Goal: Book appointment/travel/reservation

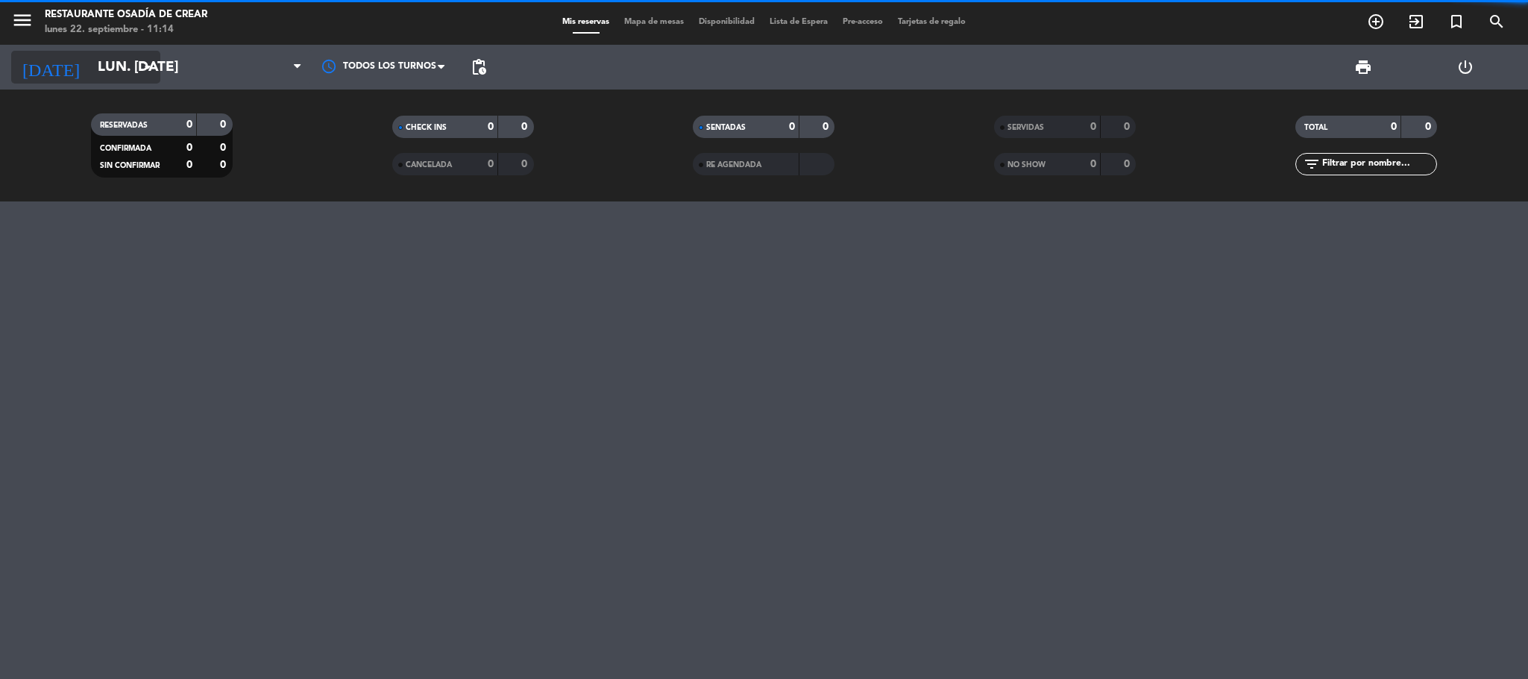
click at [99, 52] on input "lun. [DATE]" at bounding box center [180, 66] width 180 height 31
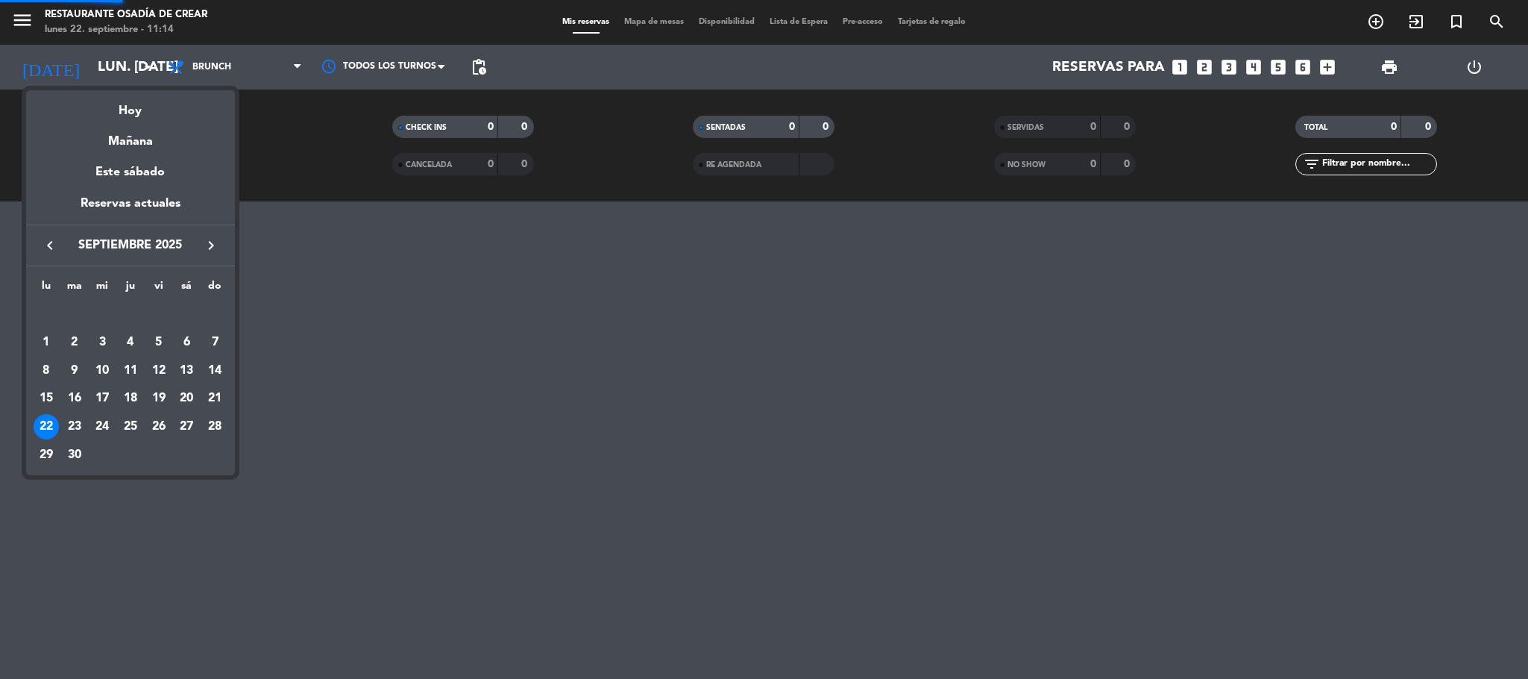
click at [209, 248] on icon "keyboard_arrow_right" at bounding box center [211, 245] width 18 height 18
click at [104, 401] on div "15" at bounding box center [101, 398] width 25 height 25
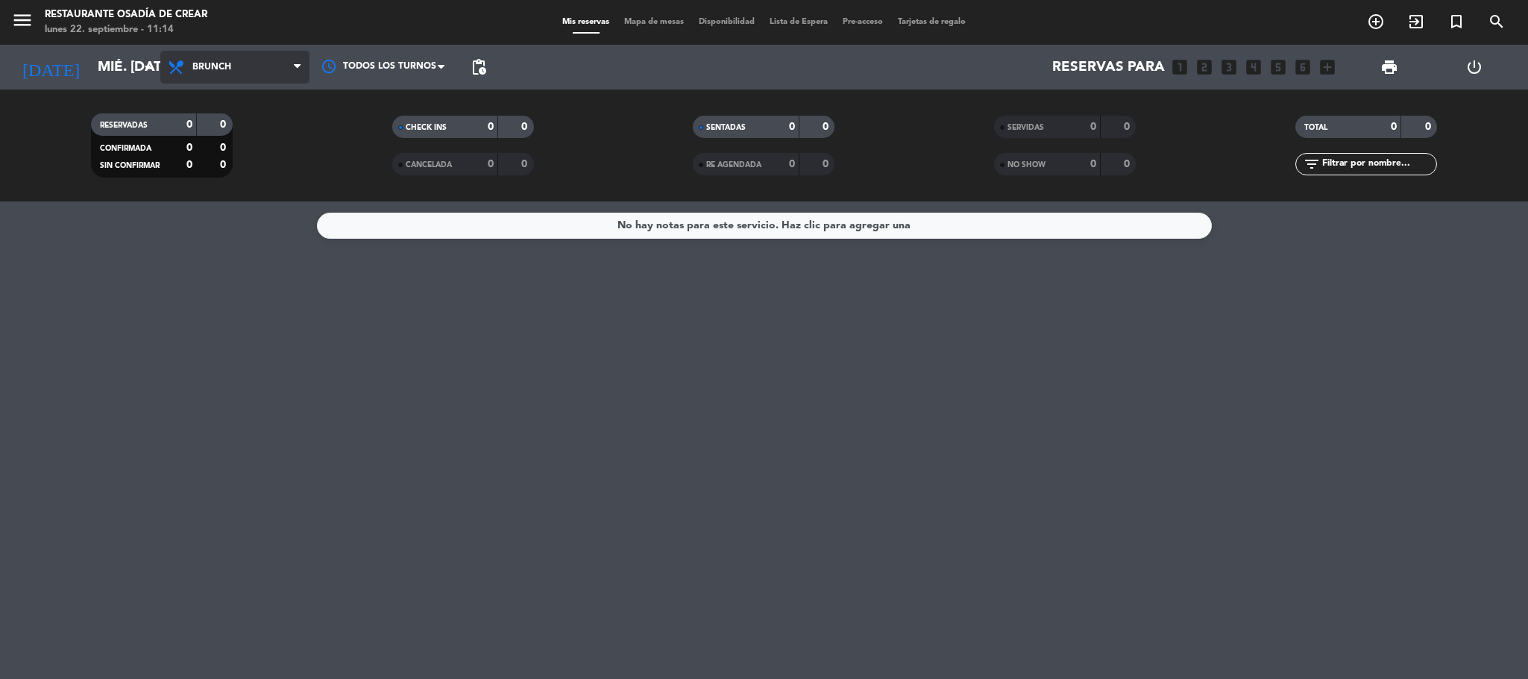
click at [256, 56] on span "Brunch" at bounding box center [234, 67] width 149 height 33
click at [266, 99] on div "menu Restaurante Osadía [PERSON_NAME] lunes 22. septiembre - 11:14 Mis reservas…" at bounding box center [764, 100] width 1528 height 201
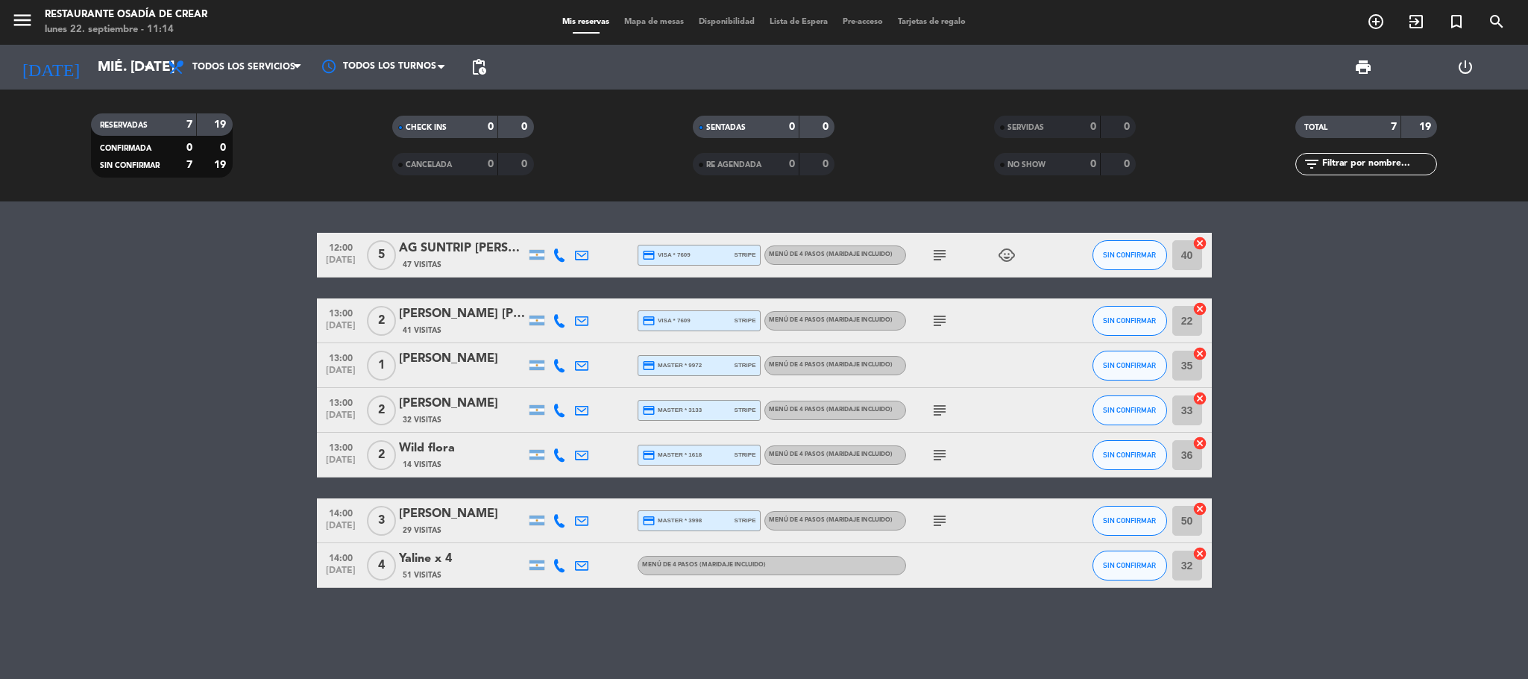
click at [99, 20] on div "Restaurante Osadía de Crear" at bounding box center [126, 14] width 163 height 15
click at [25, 19] on icon "menu" at bounding box center [22, 20] width 22 height 22
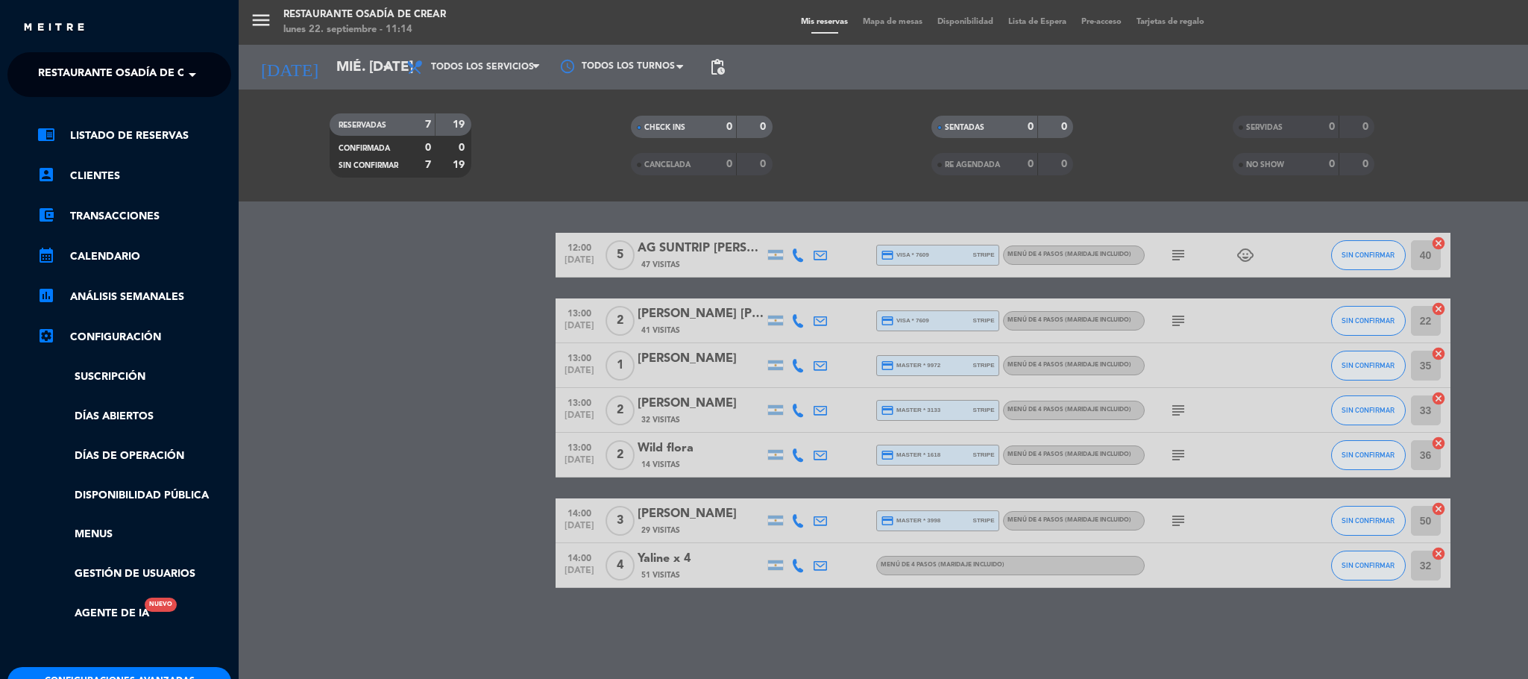
click at [134, 76] on span "Restaurante Osadía de Crear" at bounding box center [125, 74] width 174 height 31
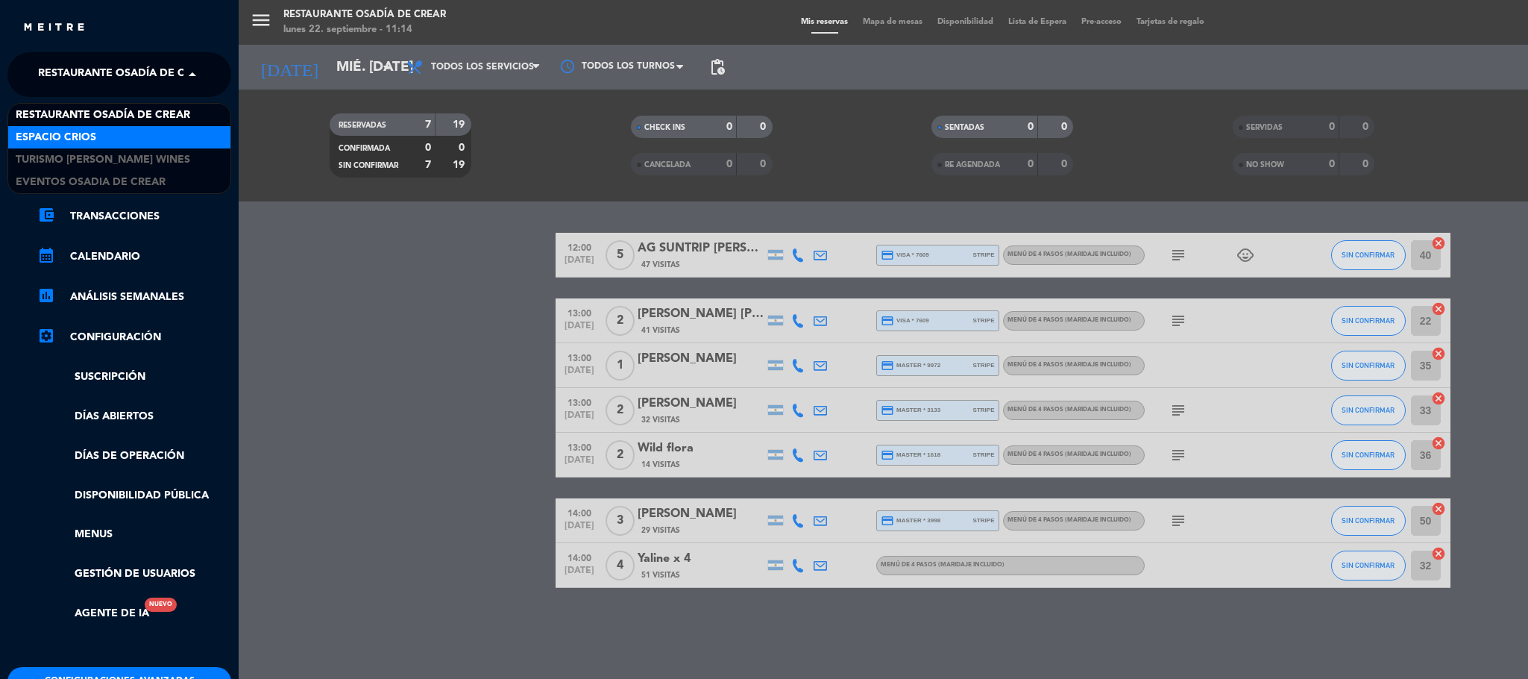
click at [148, 139] on div "Espacio Crios" at bounding box center [119, 137] width 222 height 22
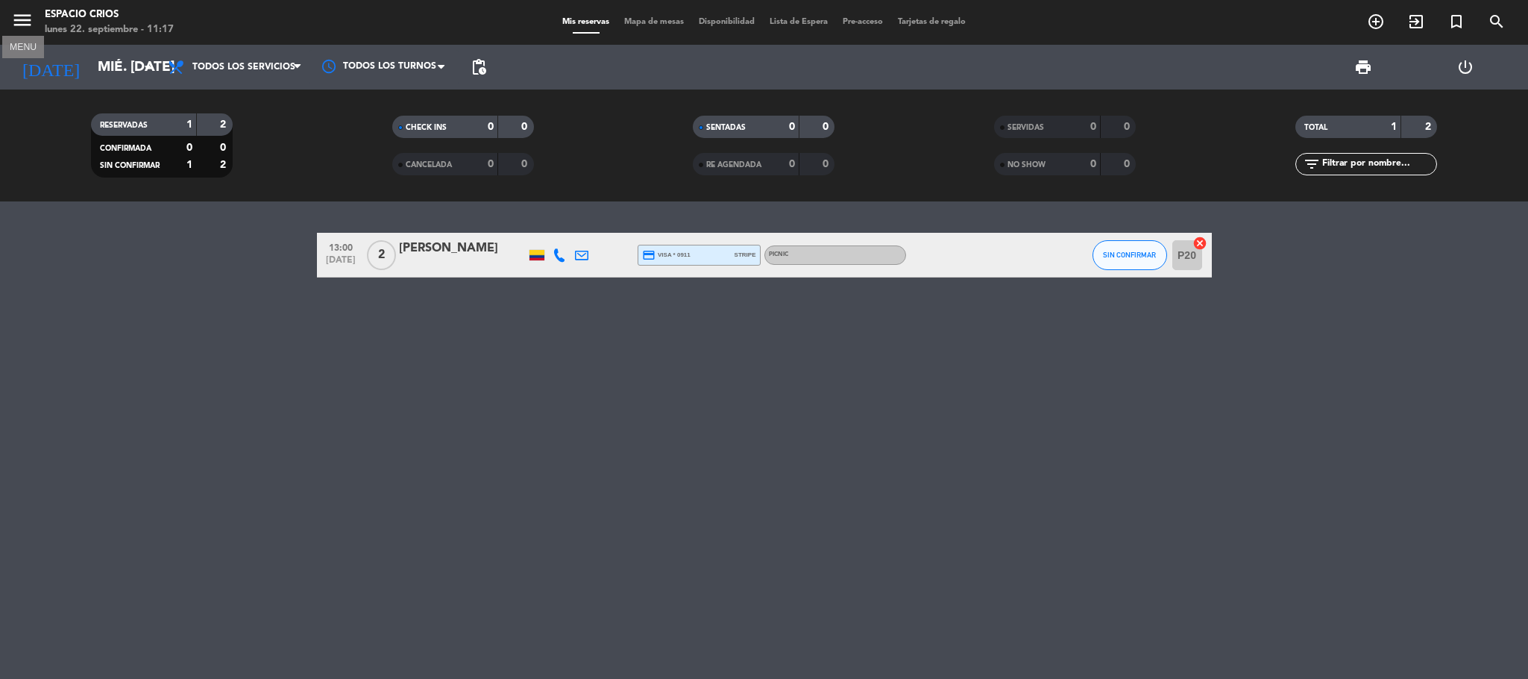
click at [21, 16] on icon "menu" at bounding box center [22, 20] width 22 height 22
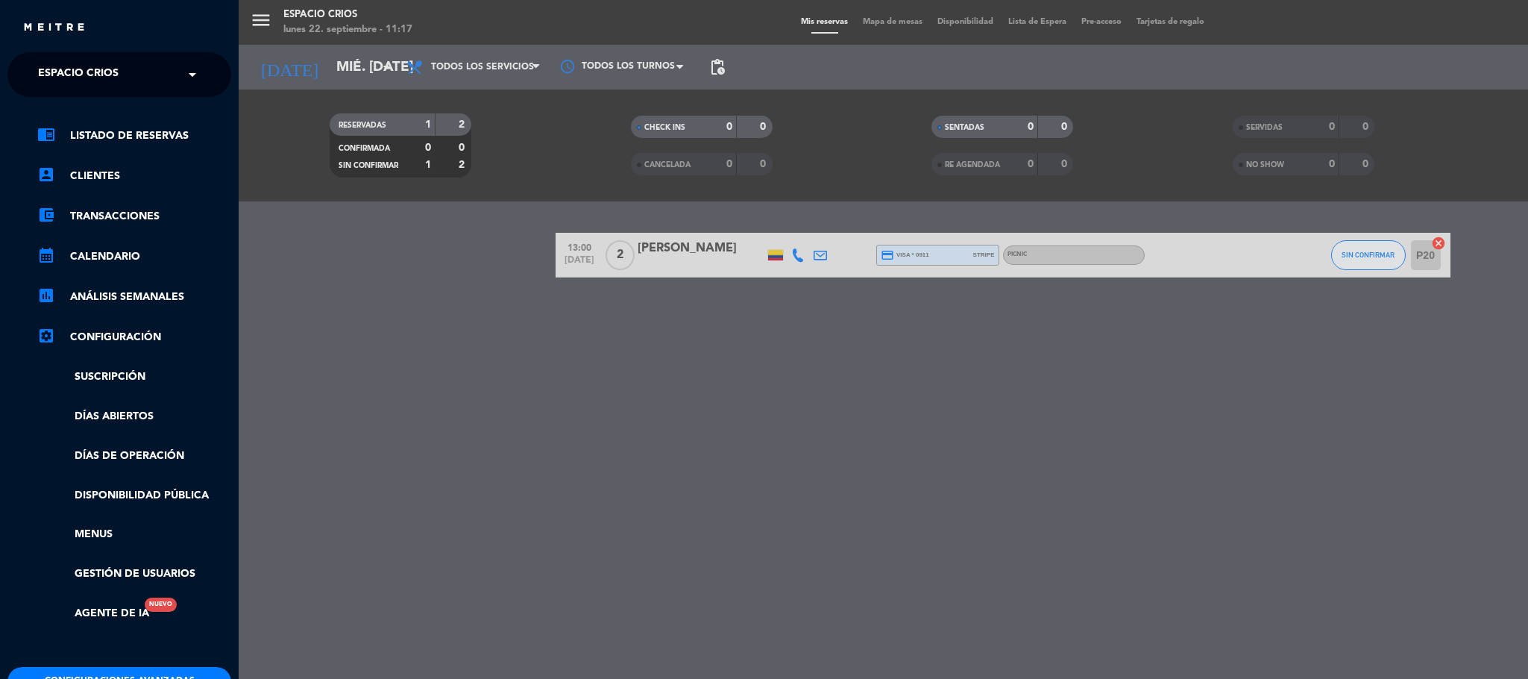
click at [108, 69] on span "Espacio Crios" at bounding box center [78, 74] width 81 height 31
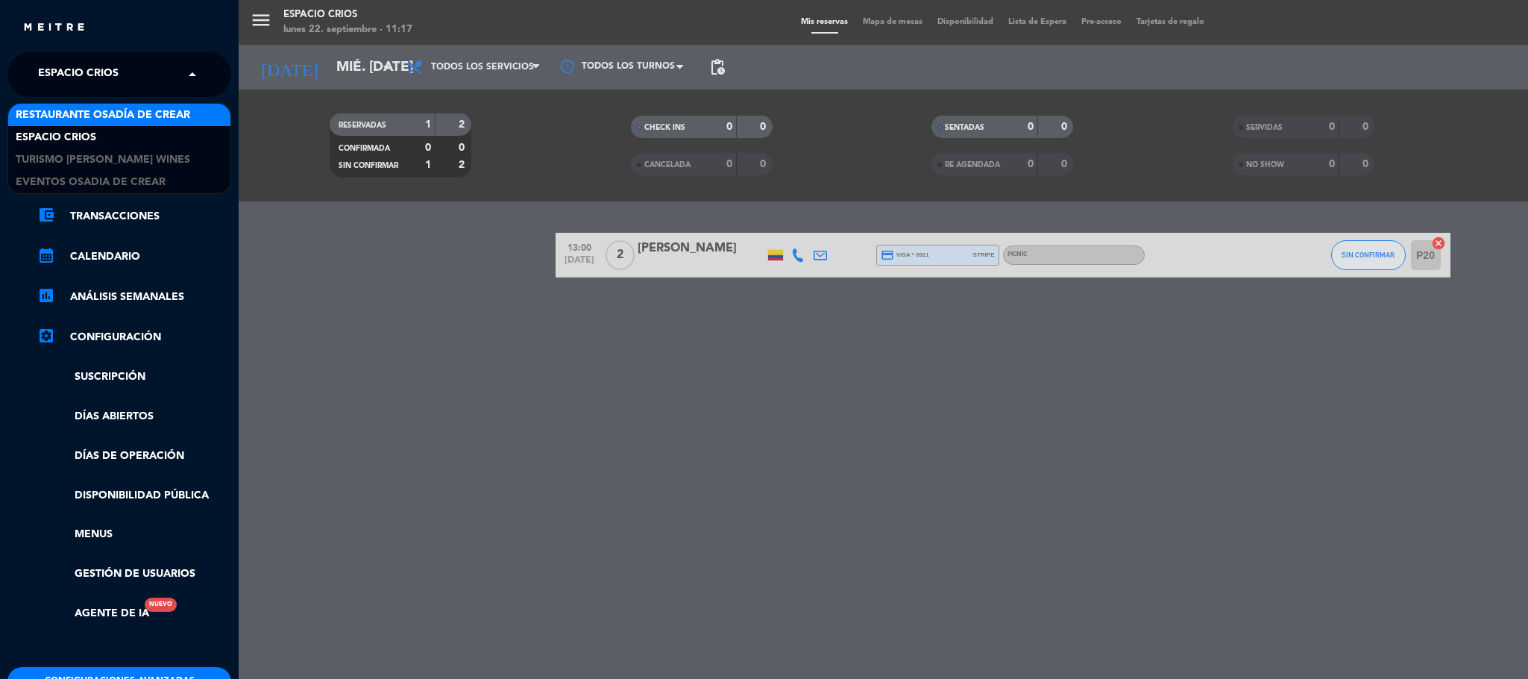
click at [135, 122] on span "Restaurante Osadía de Crear" at bounding box center [103, 115] width 174 height 17
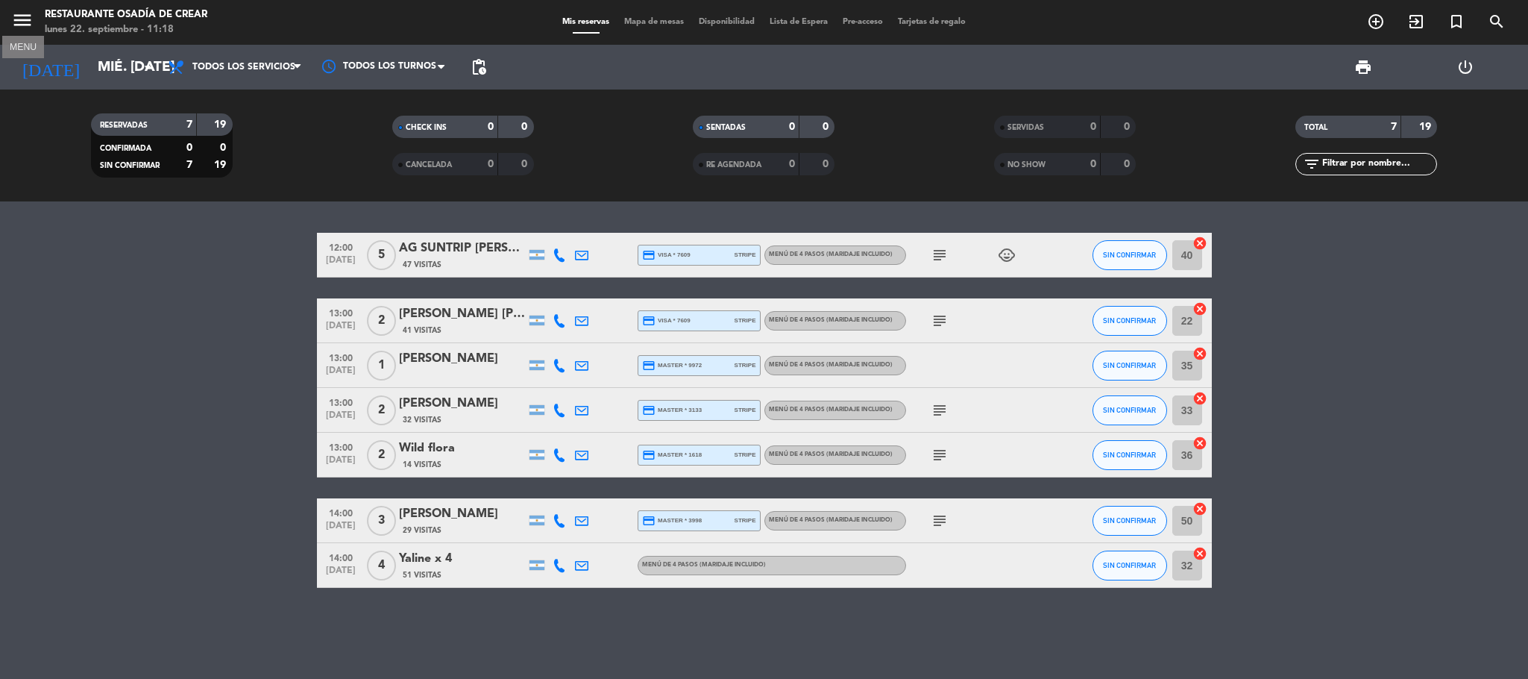
click at [20, 16] on icon "menu" at bounding box center [22, 20] width 22 height 22
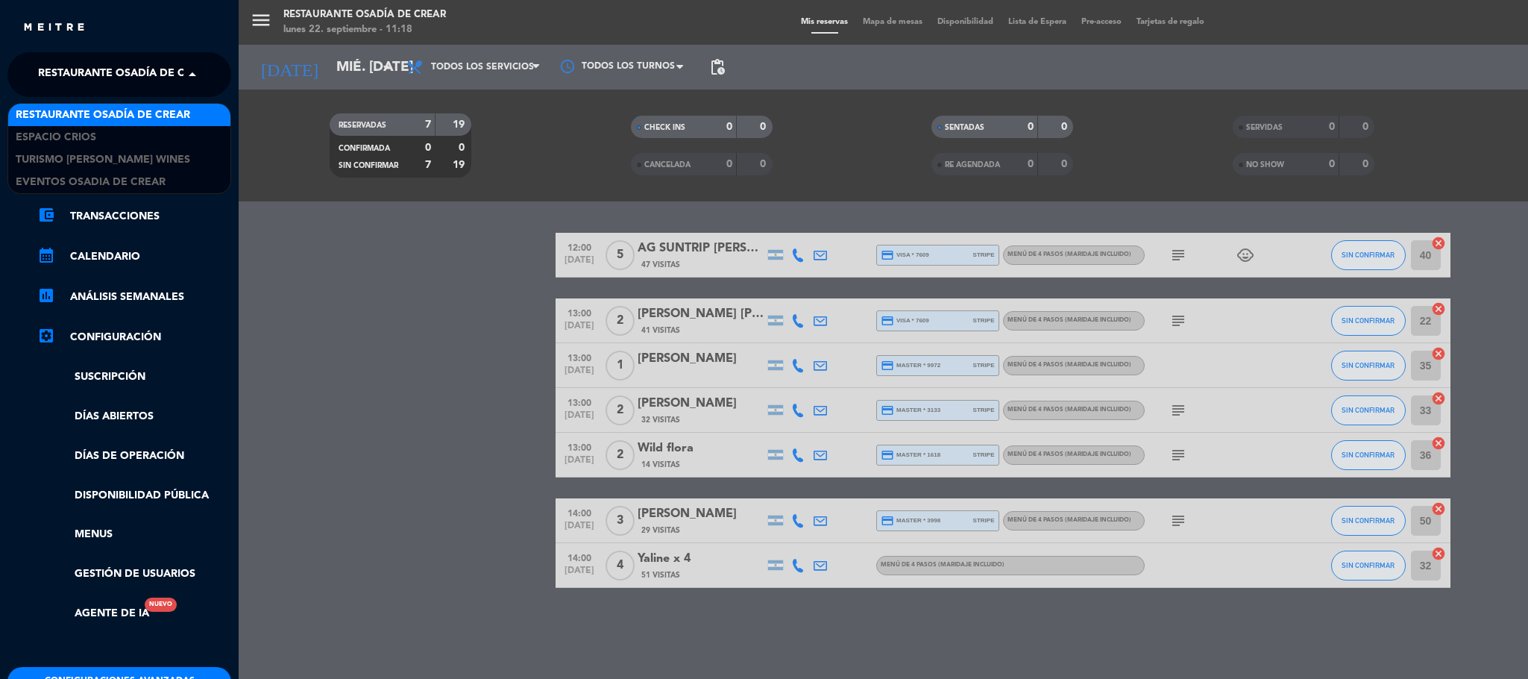
click at [77, 67] on span "Restaurante Osadía de Crear" at bounding box center [125, 74] width 174 height 31
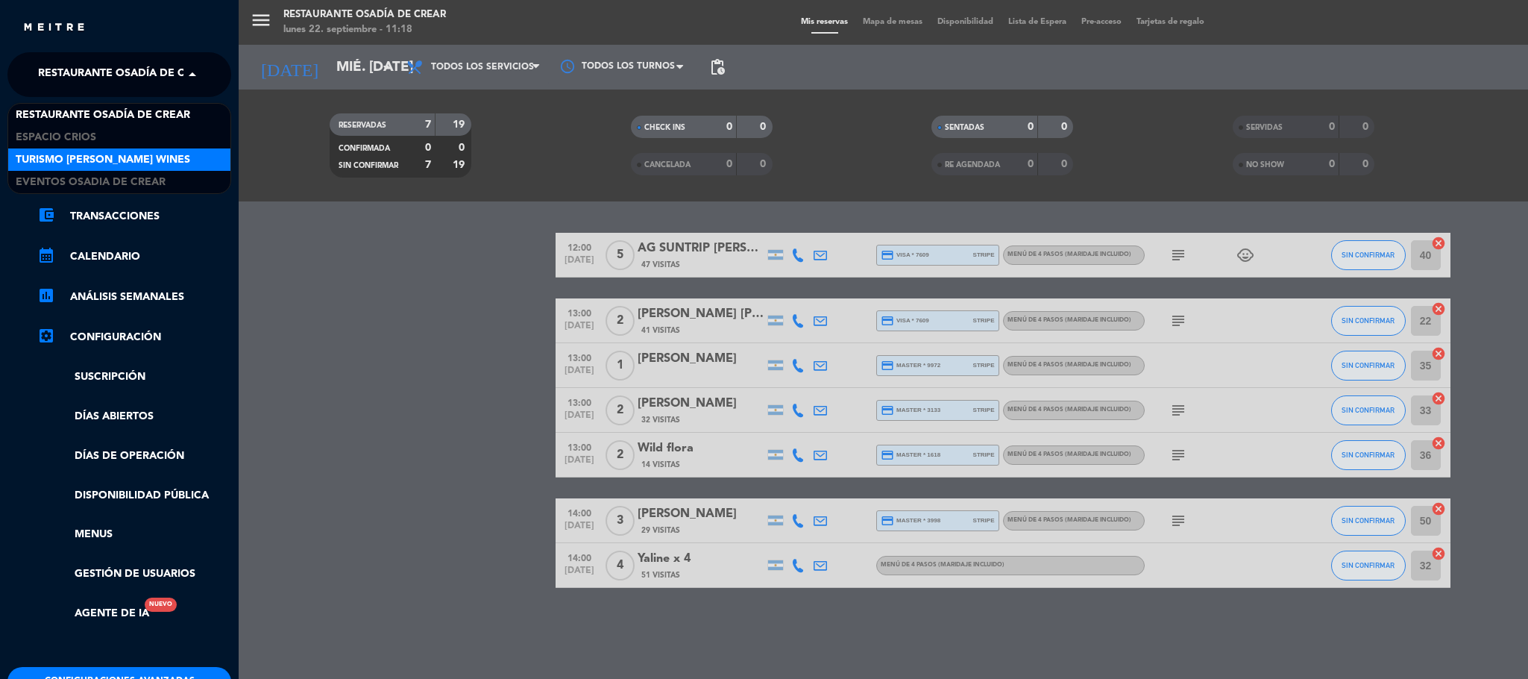
click at [115, 157] on span "Turismo [PERSON_NAME] Wines" at bounding box center [103, 159] width 174 height 17
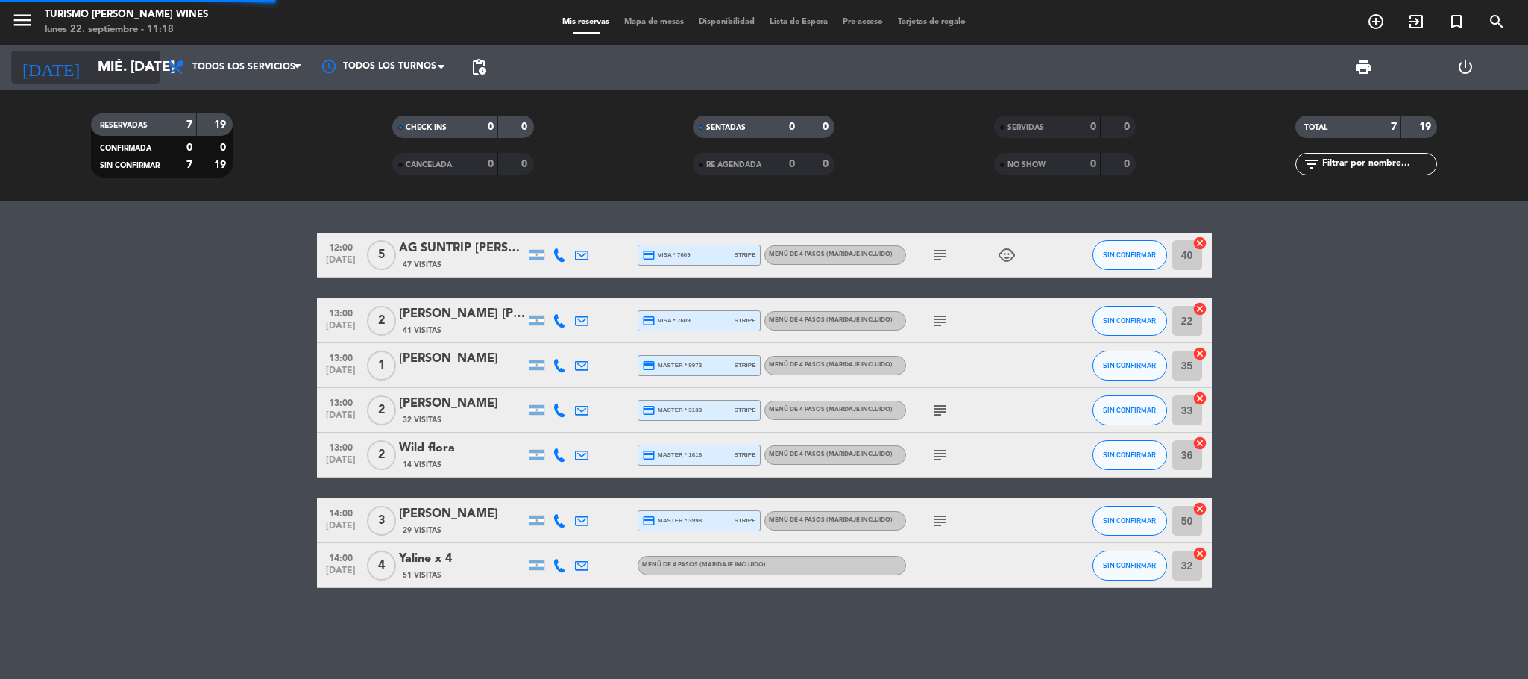
click at [128, 51] on input "mié. [DATE]" at bounding box center [180, 66] width 180 height 31
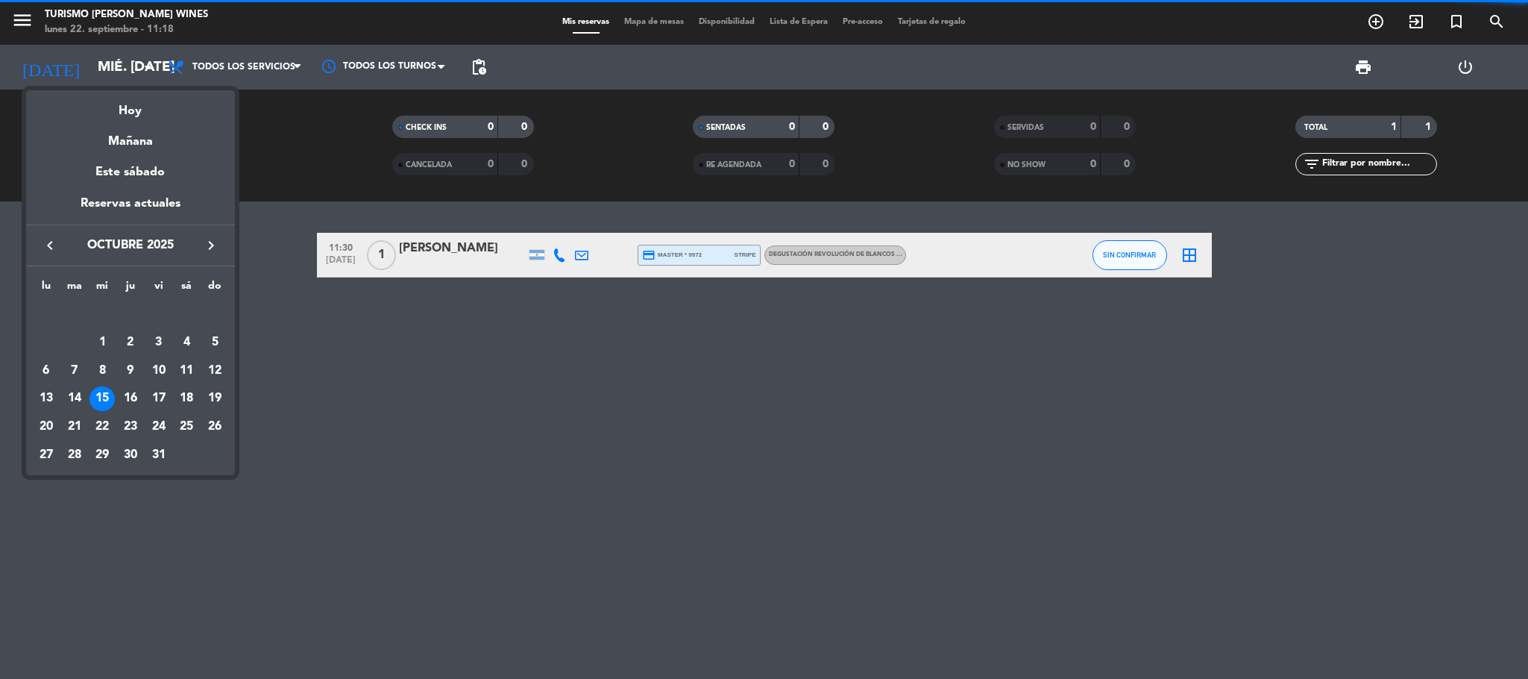
click at [134, 57] on div at bounding box center [764, 339] width 1528 height 679
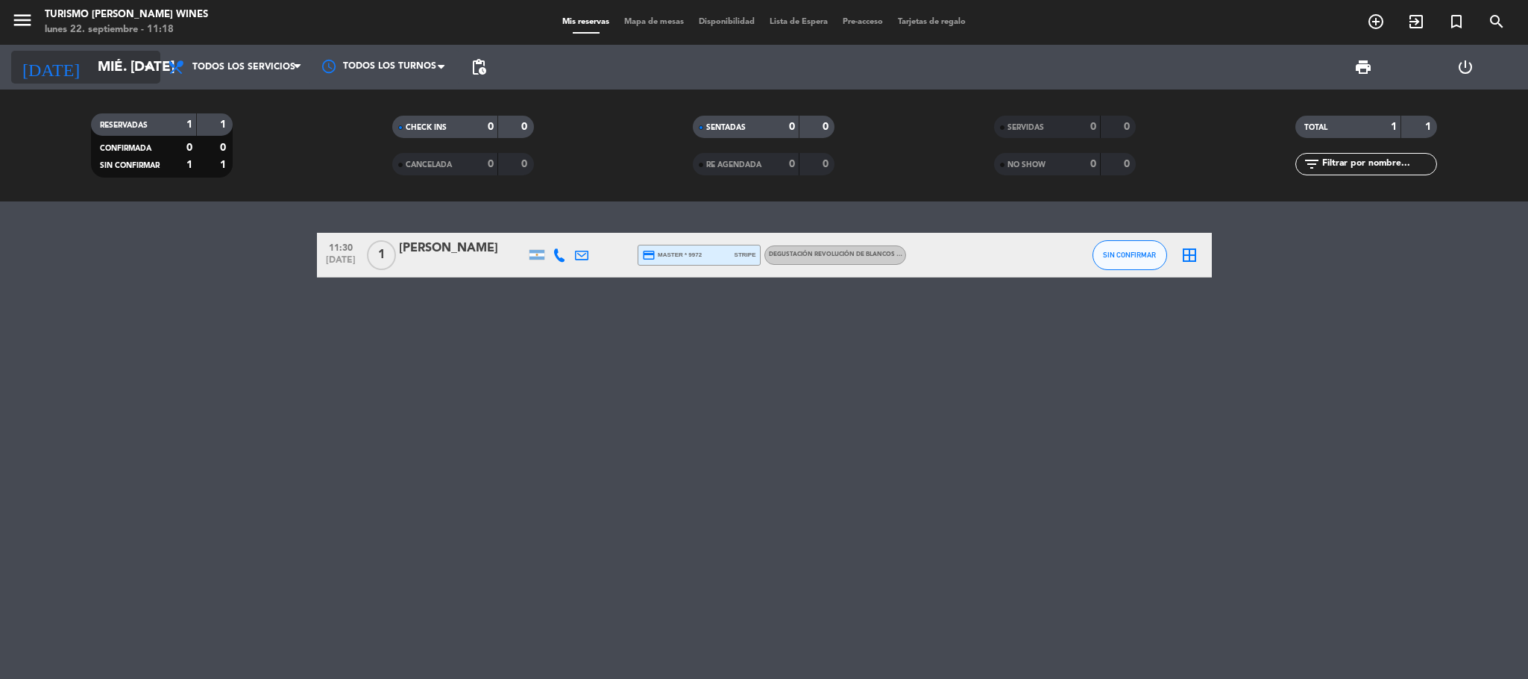
click at [123, 66] on input "mié. [DATE]" at bounding box center [180, 66] width 180 height 31
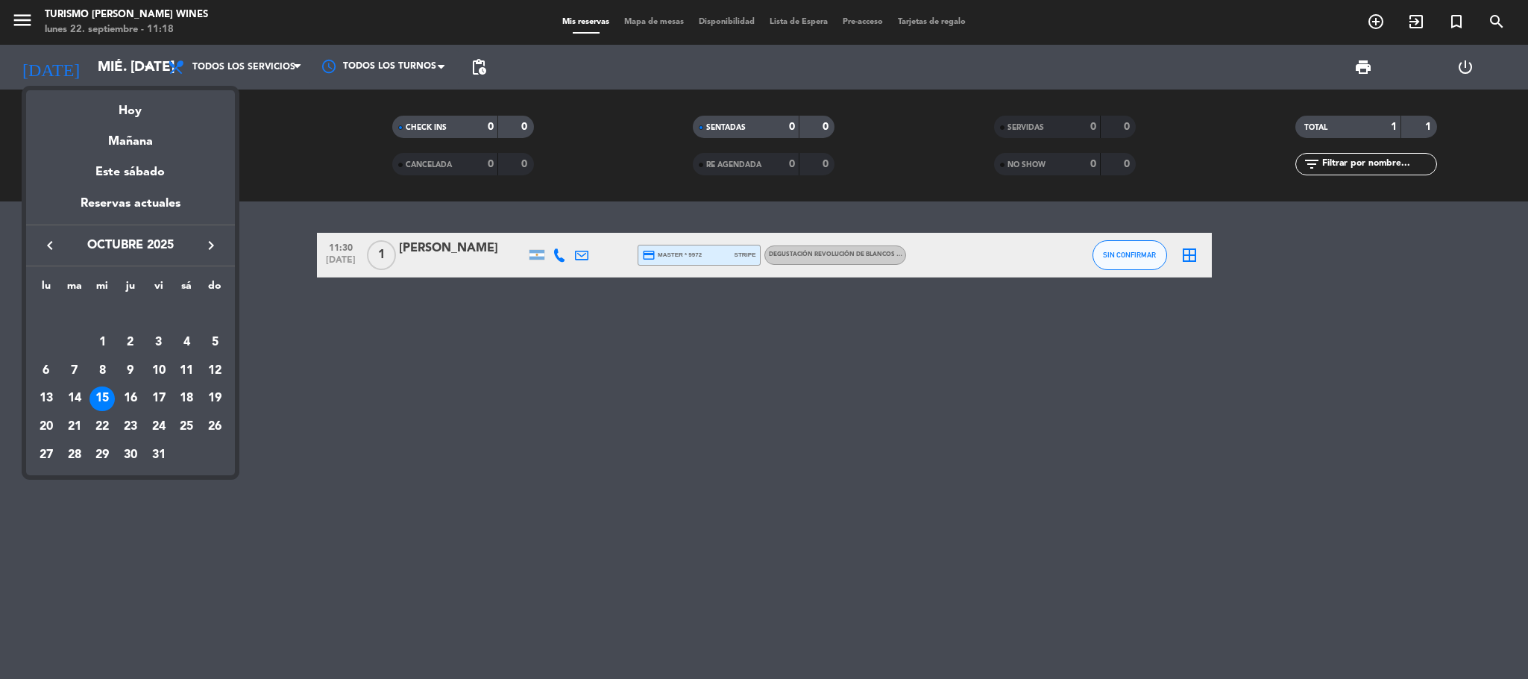
click at [207, 237] on icon "keyboard_arrow_right" at bounding box center [211, 245] width 18 height 18
click at [50, 391] on div "17" at bounding box center [46, 398] width 25 height 25
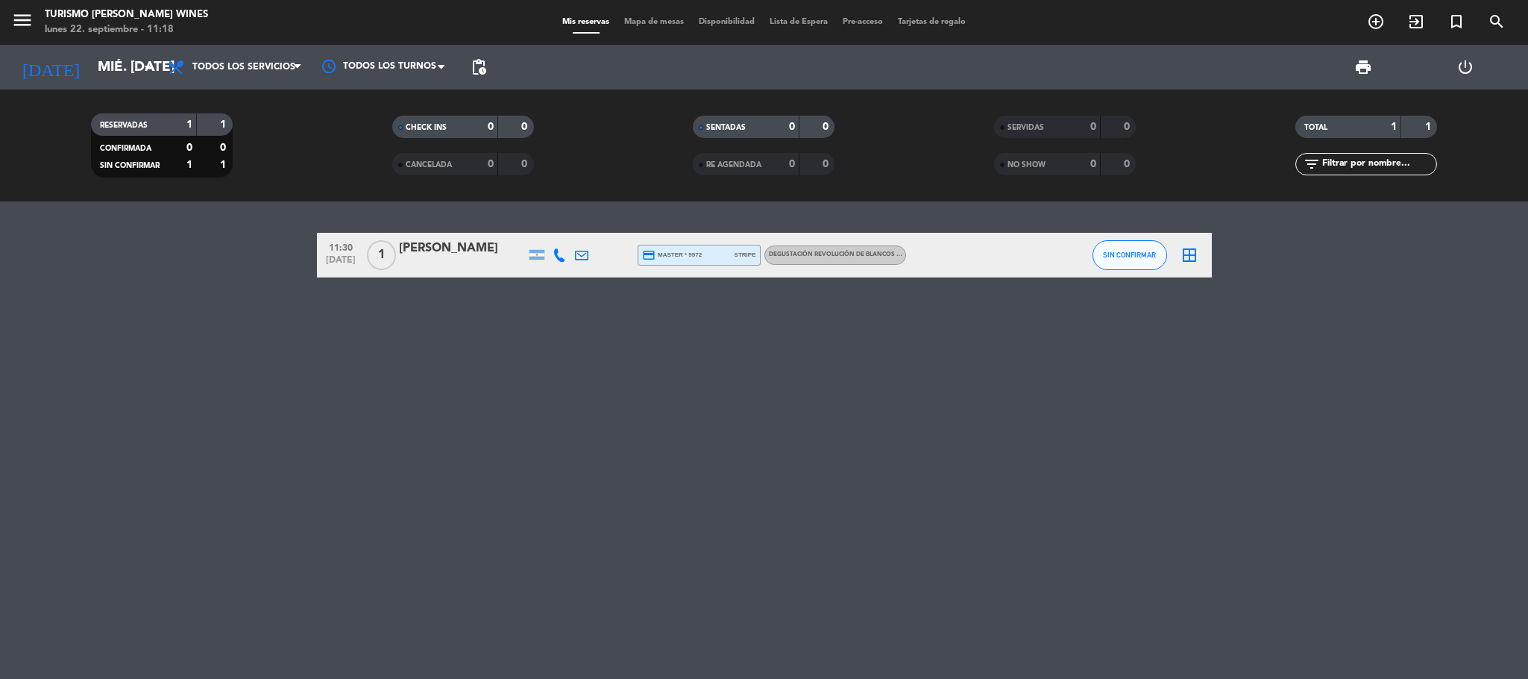
type input "lun. [DATE]"
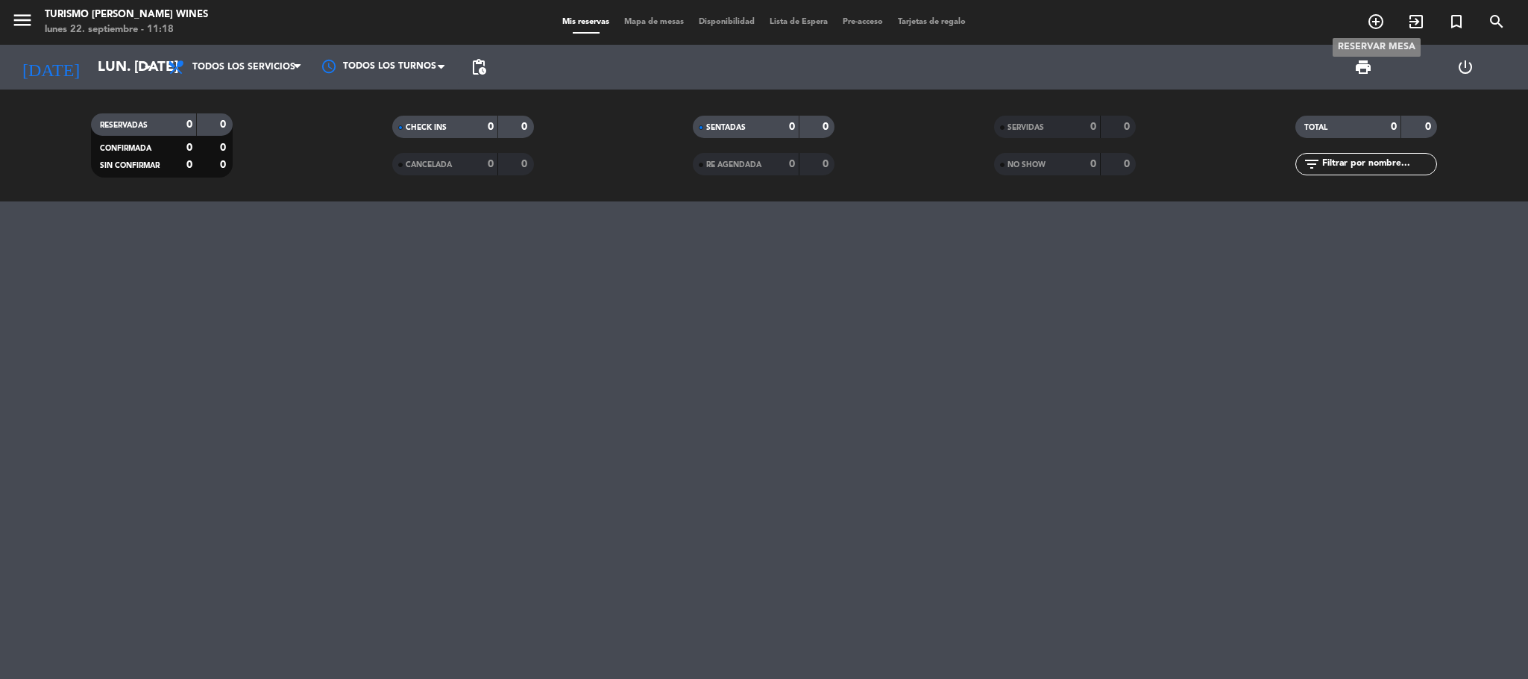
click at [1374, 25] on icon "add_circle_outline" at bounding box center [1376, 22] width 18 height 18
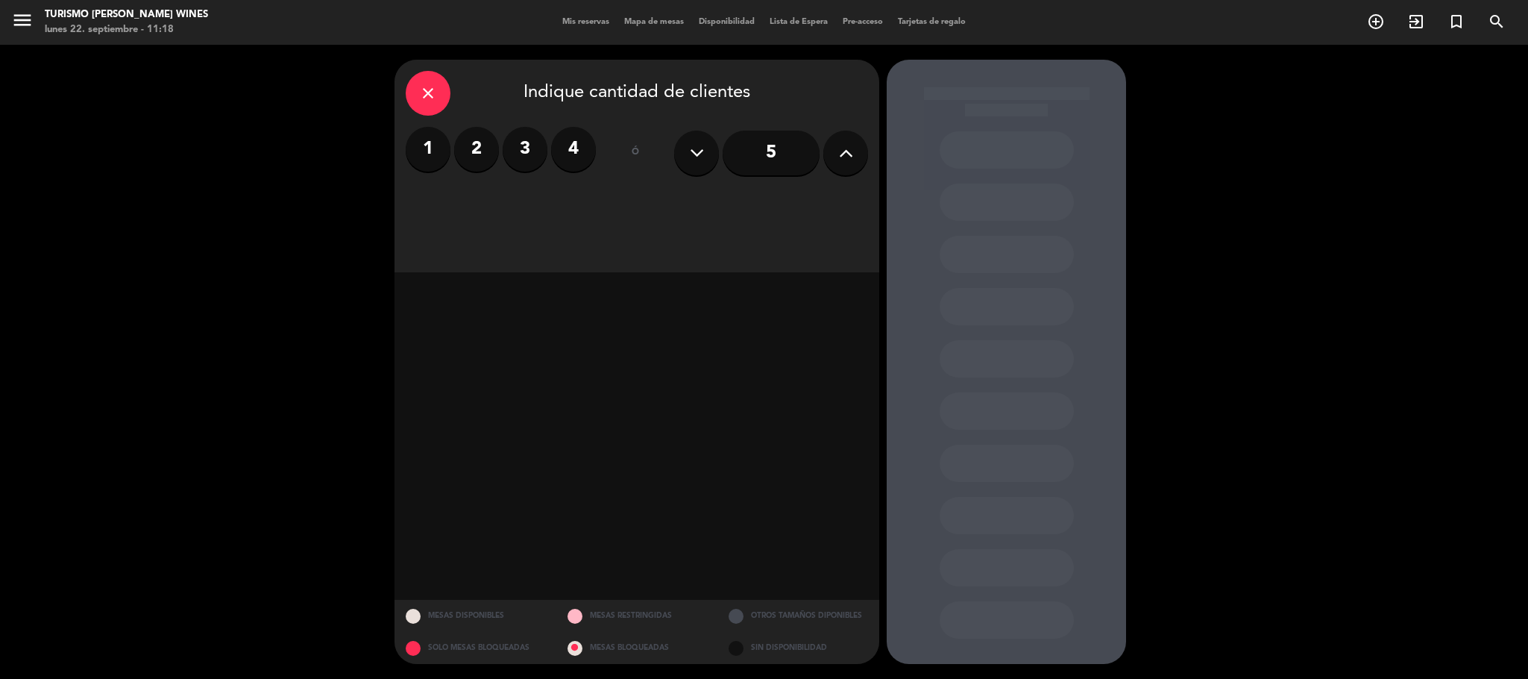
click at [472, 150] on label "2" at bounding box center [476, 149] width 45 height 45
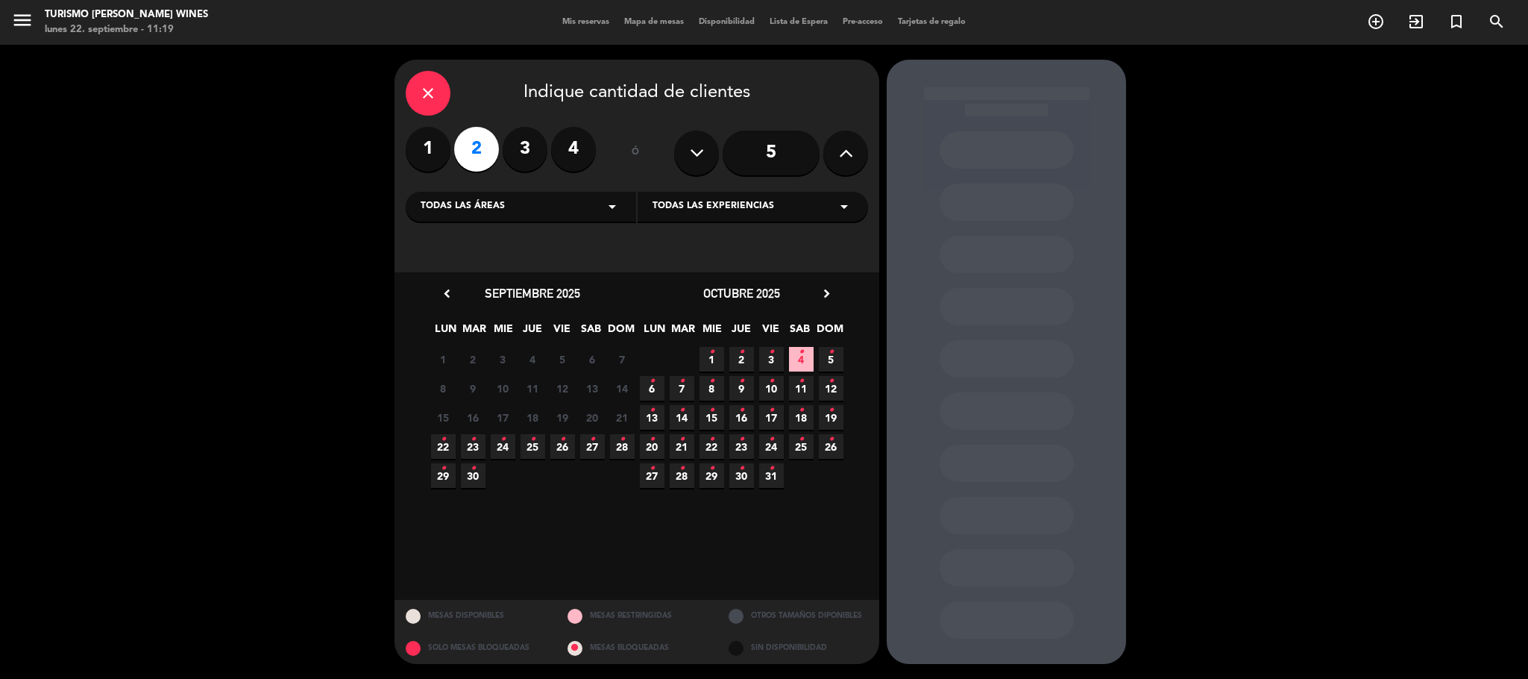
click at [833, 289] on icon "chevron_right" at bounding box center [827, 294] width 16 height 16
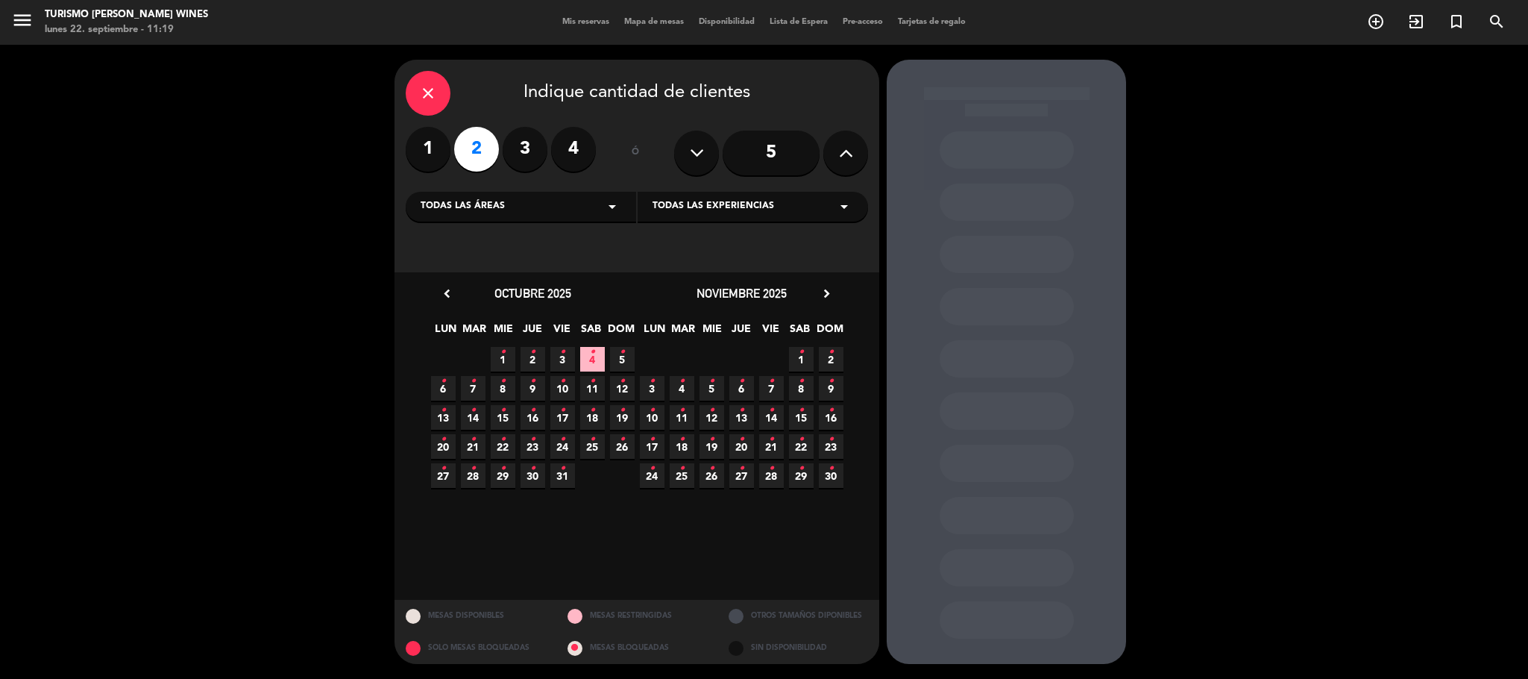
click at [824, 296] on icon "chevron_right" at bounding box center [827, 294] width 16 height 16
click at [443, 443] on icon "•" at bounding box center [443, 439] width 5 height 24
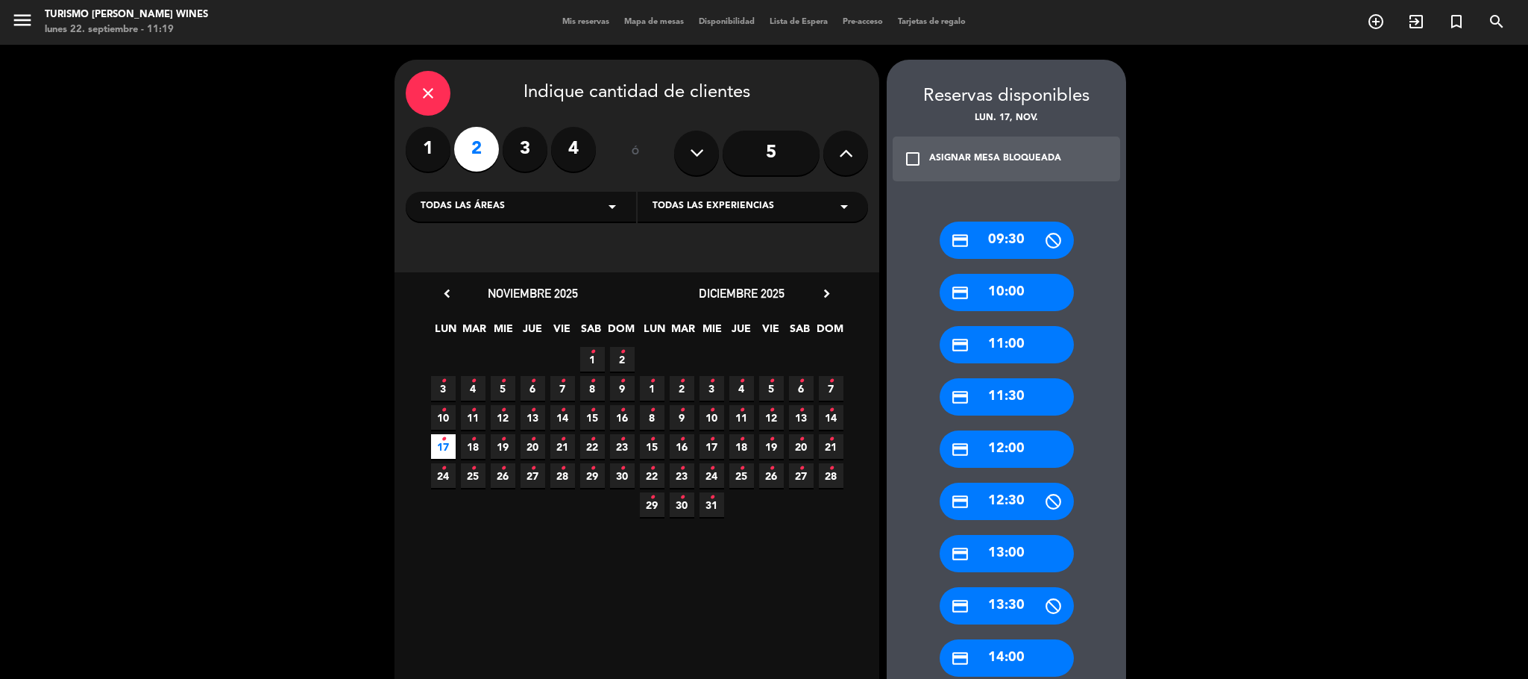
click at [992, 347] on div "credit_card 11:00" at bounding box center [1007, 344] width 134 height 37
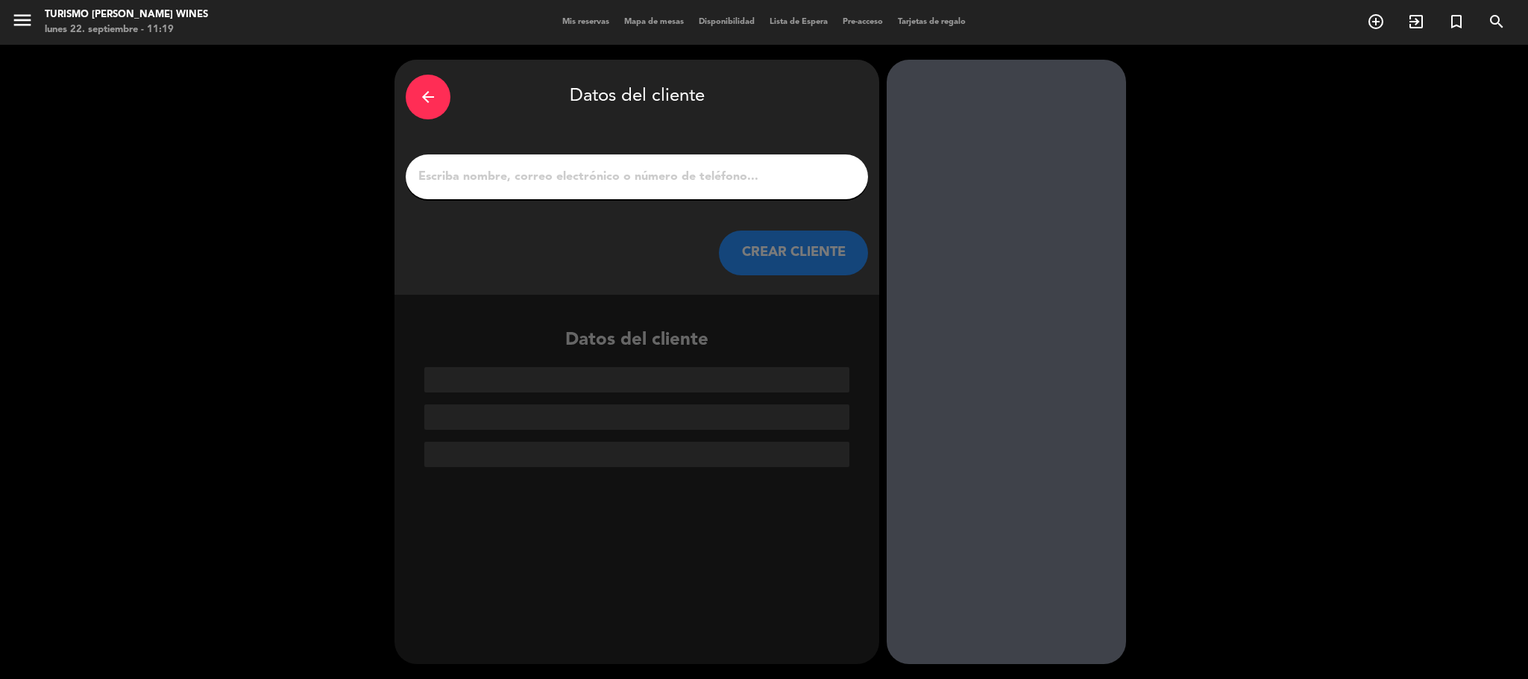
click at [640, 180] on input "1" at bounding box center [637, 176] width 440 height 21
paste input "[PERSON_NAME]"
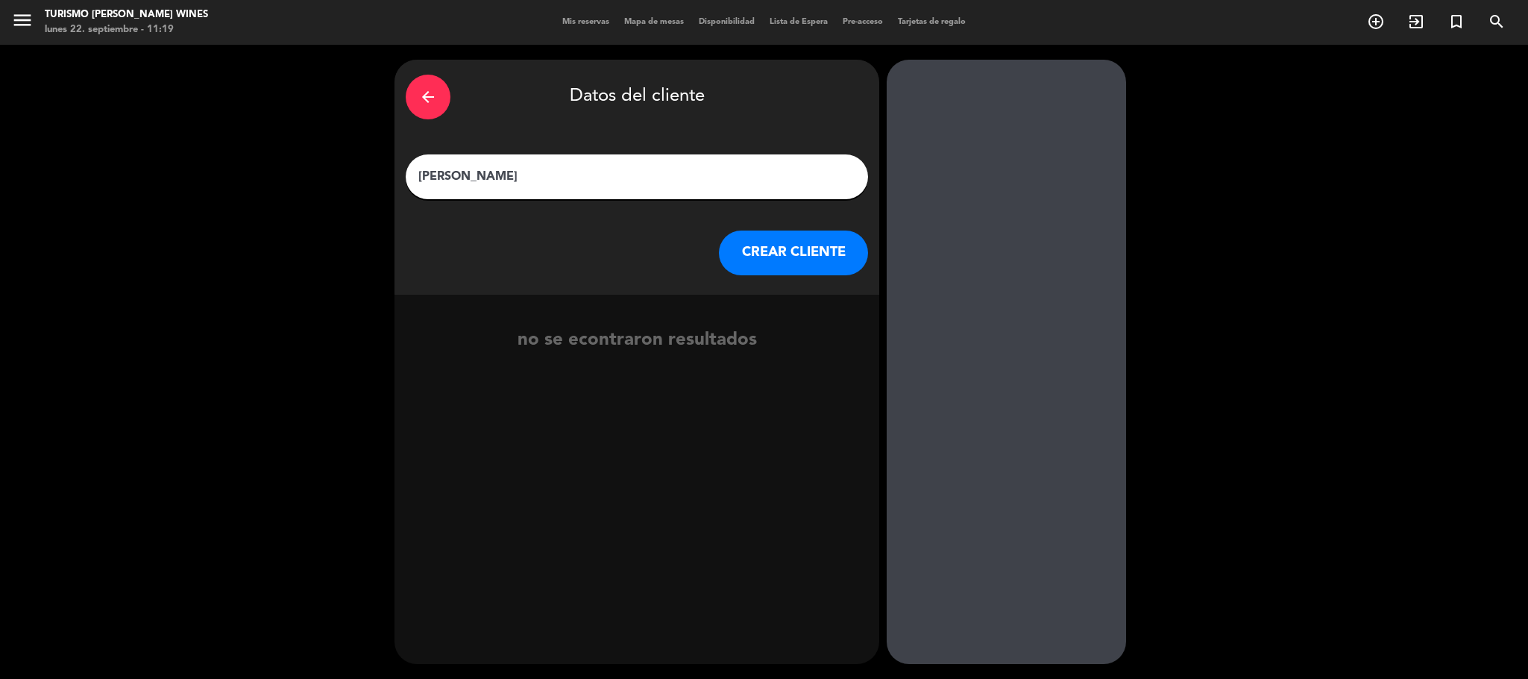
type input "[PERSON_NAME]"
click at [773, 255] on button "CREAR CLIENTE" at bounding box center [793, 252] width 149 height 45
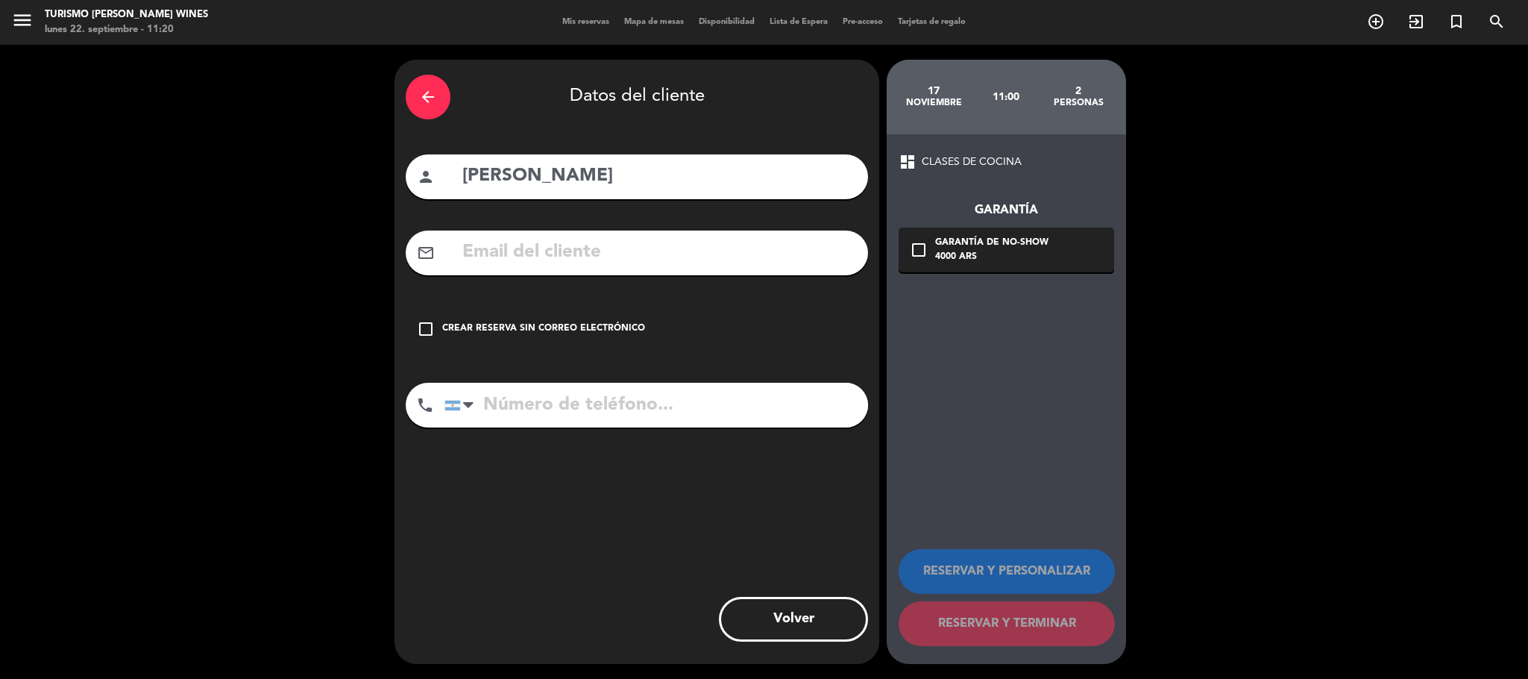
click at [575, 249] on input "text" at bounding box center [659, 252] width 396 height 31
paste input "[EMAIL_ADDRESS][DOMAIN_NAME]"
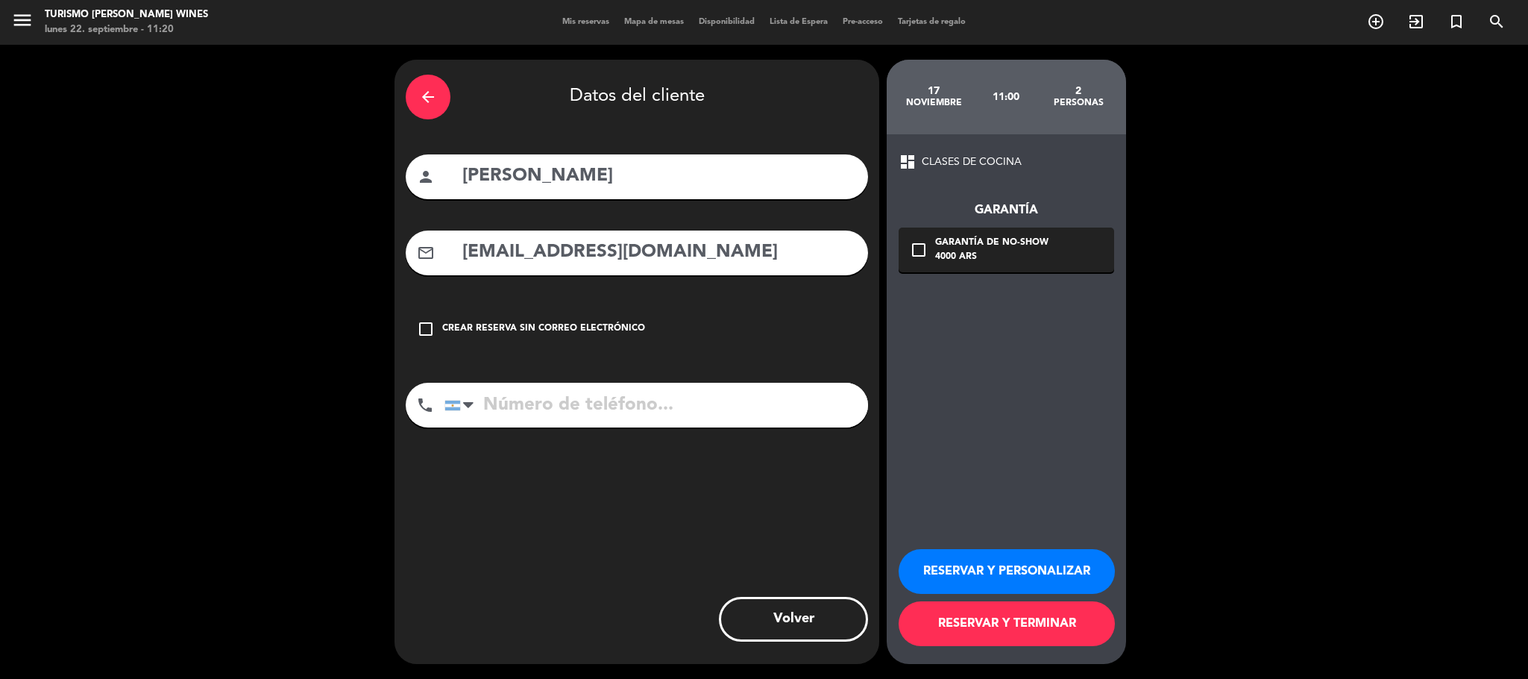
type input "[EMAIL_ADDRESS][DOMAIN_NAME]"
click at [417, 96] on div "arrow_back" at bounding box center [428, 97] width 45 height 45
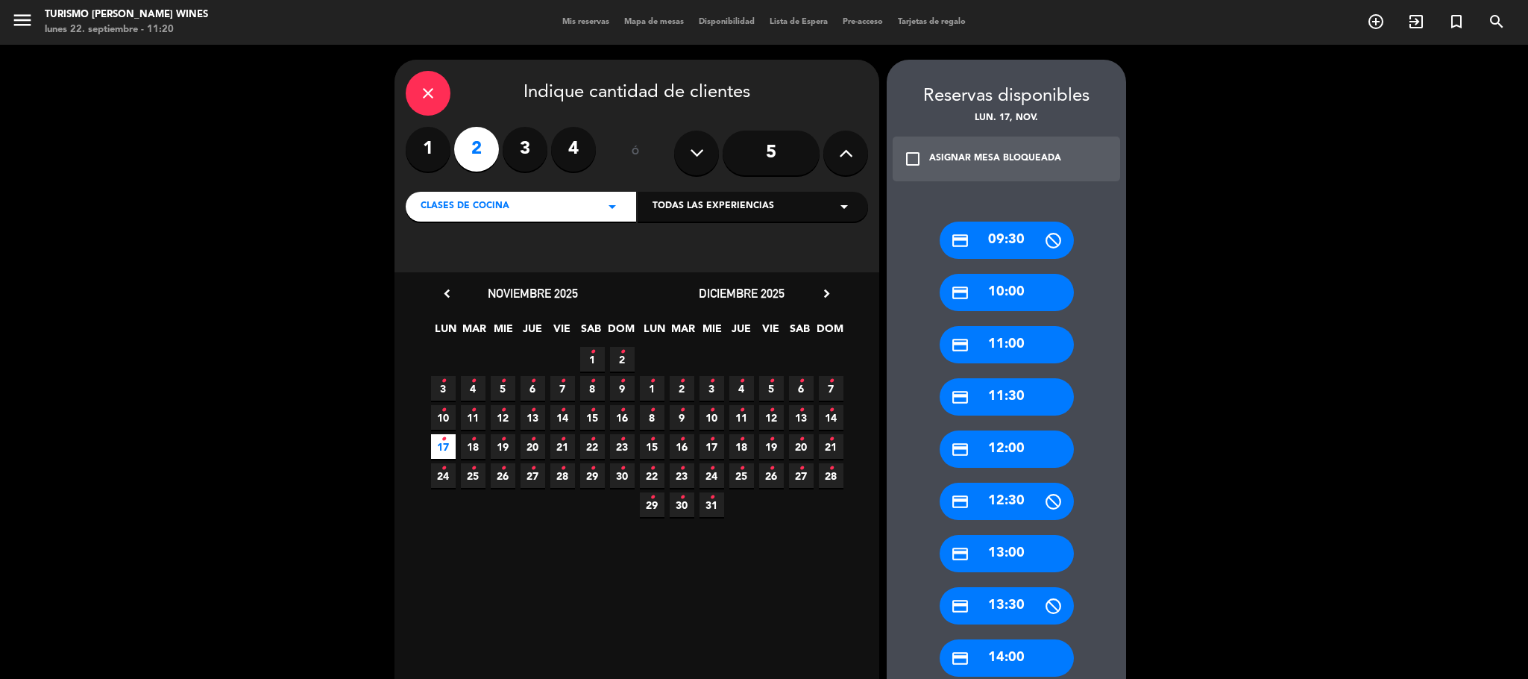
drag, startPoint x: 667, startPoint y: 199, endPoint x: 643, endPoint y: 206, distance: 24.8
click at [667, 198] on div "Todas las experiencias arrow_drop_down" at bounding box center [753, 207] width 230 height 30
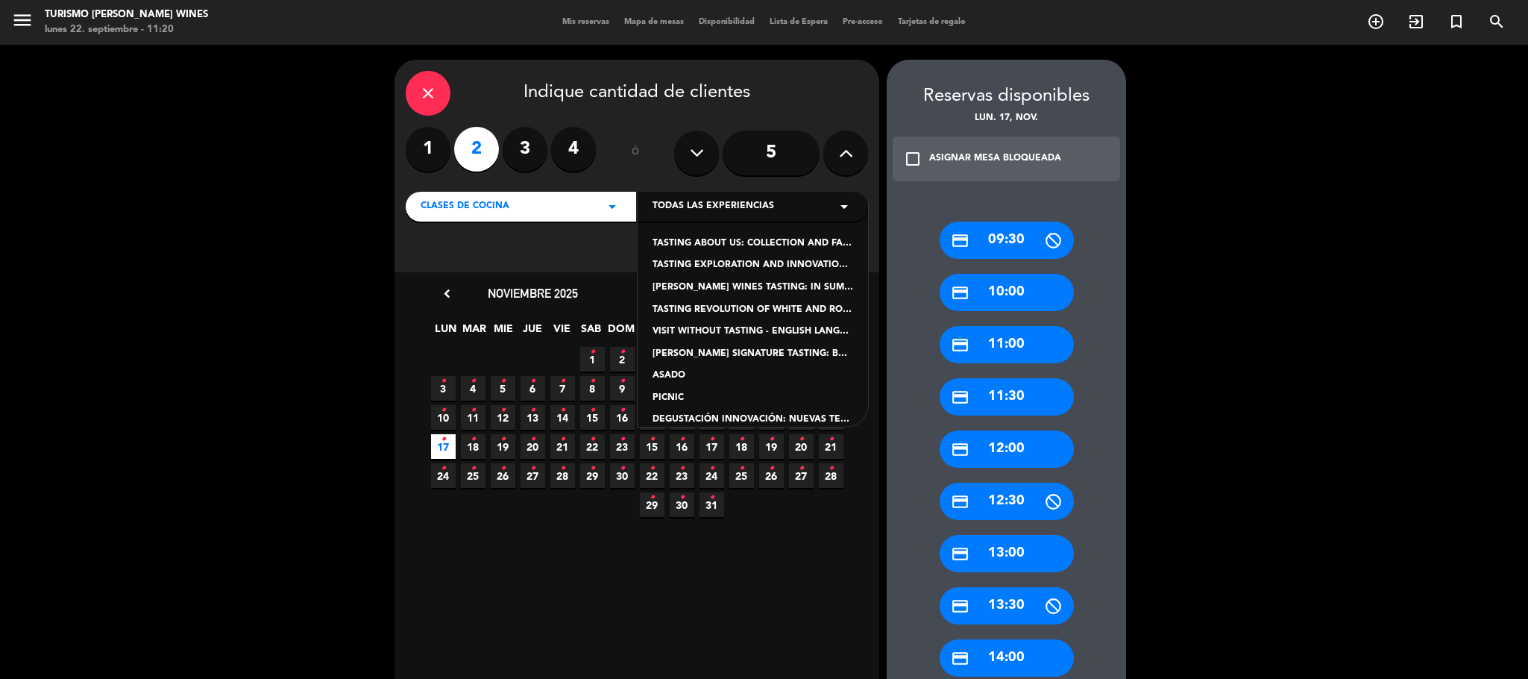
click at [607, 208] on icon "arrow_drop_down" at bounding box center [612, 207] width 18 height 18
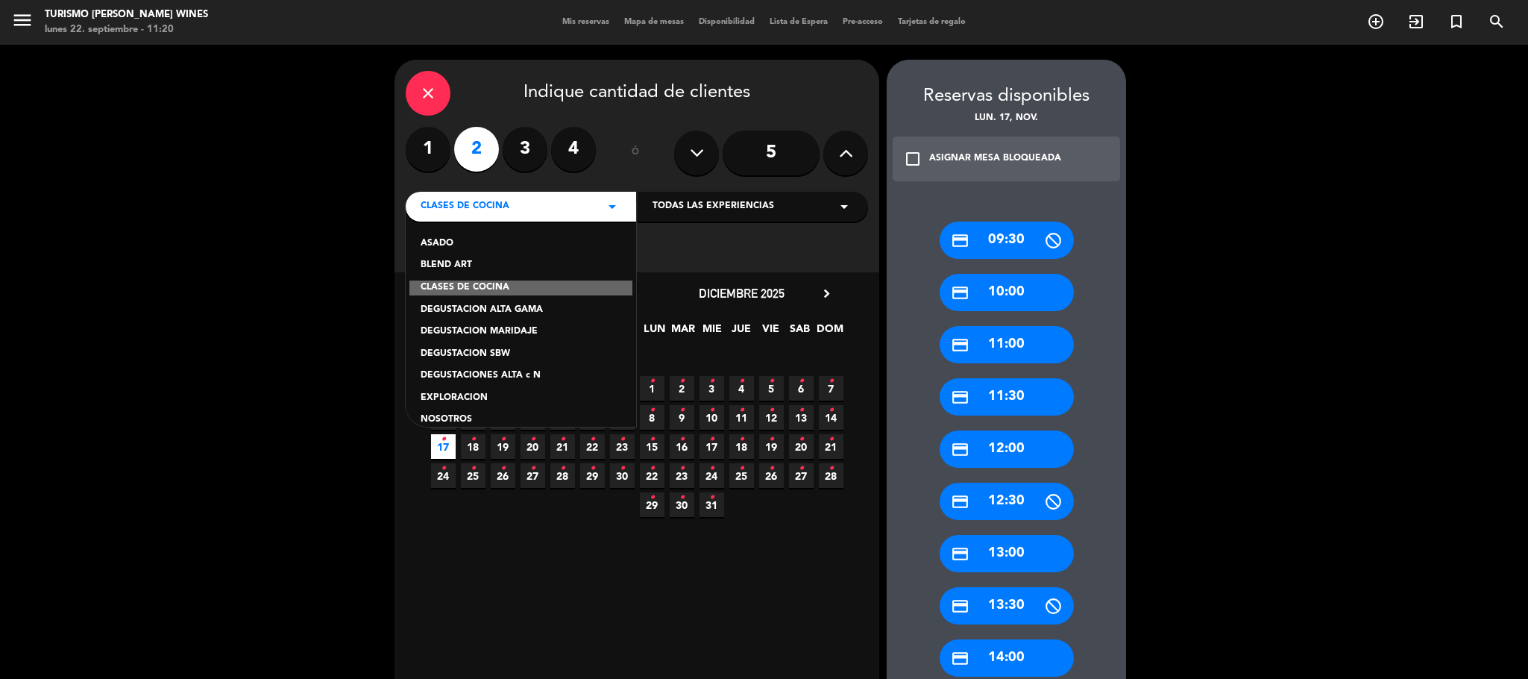
scroll to position [112, 0]
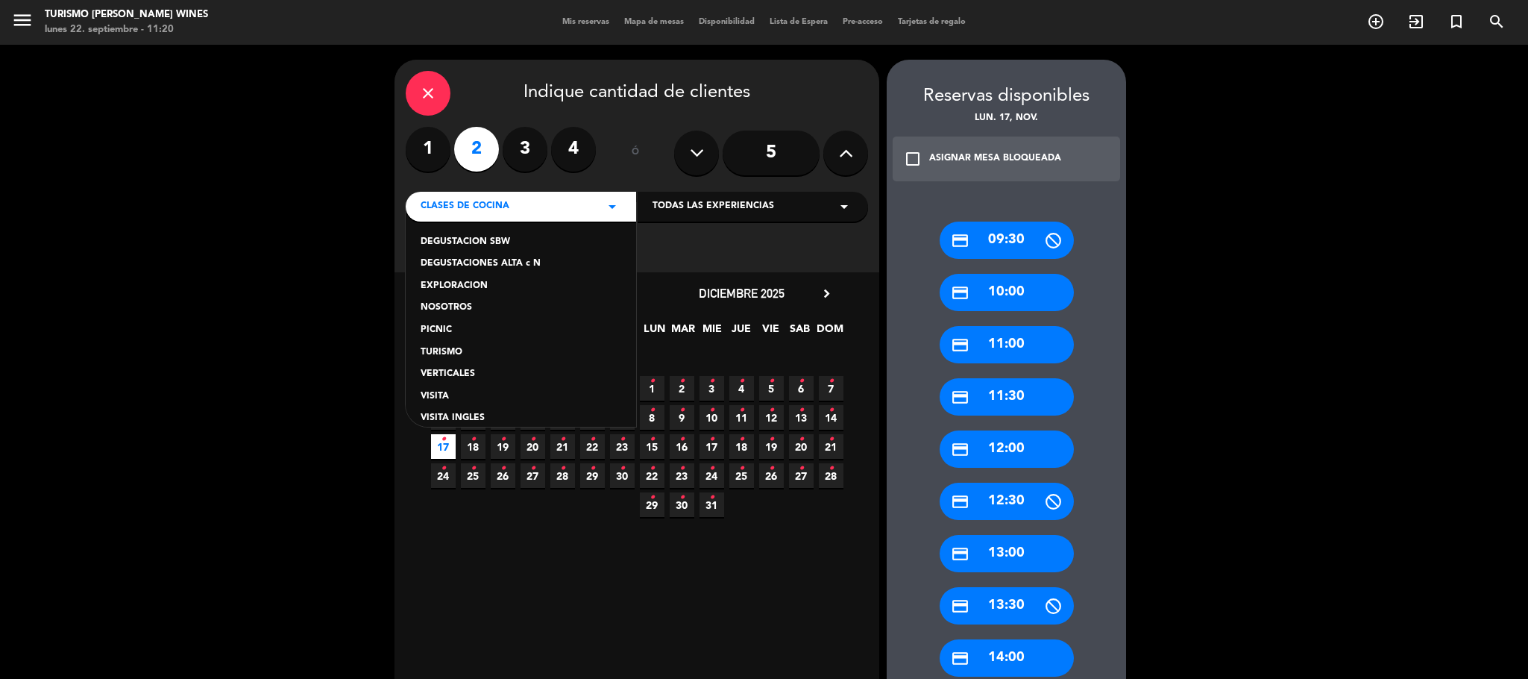
click at [448, 347] on div "TURISMO" at bounding box center [521, 352] width 201 height 15
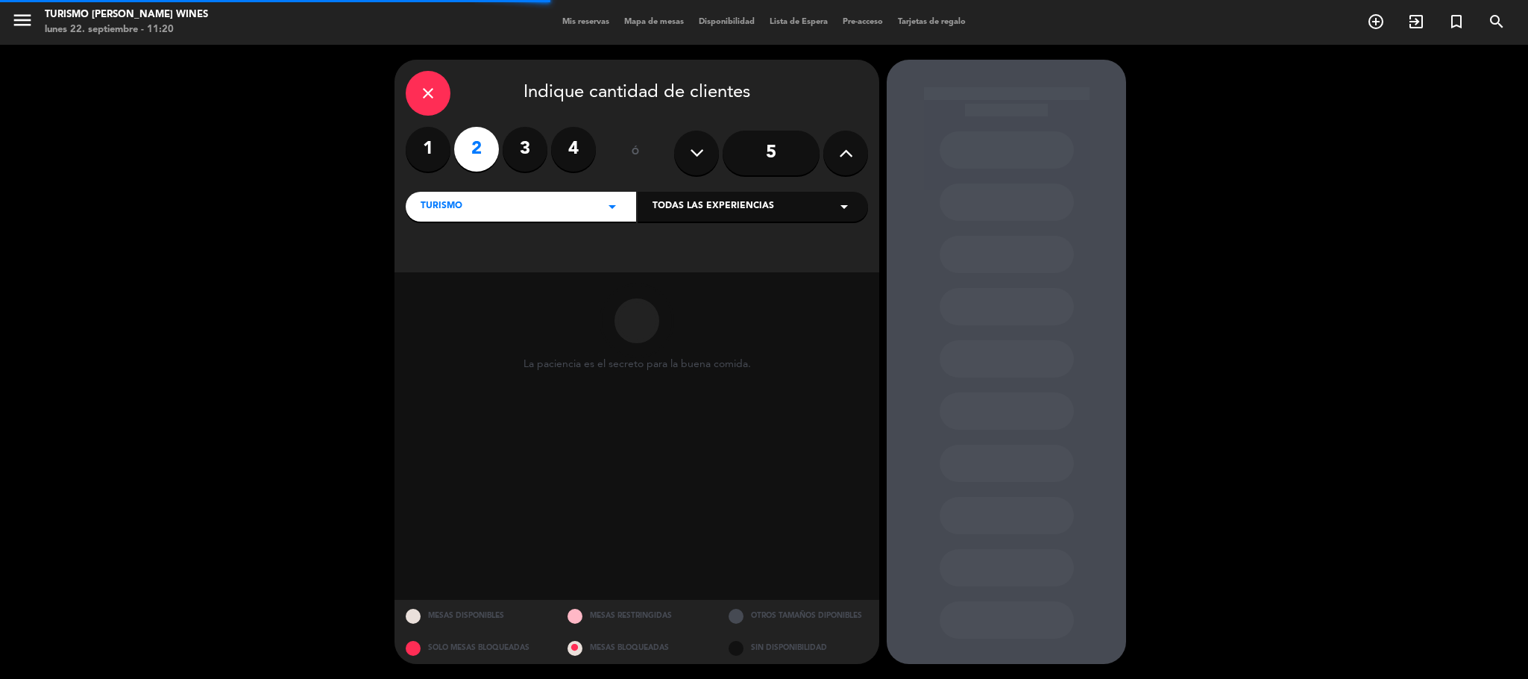
click at [685, 201] on span "Todas las experiencias" at bounding box center [713, 206] width 122 height 15
click at [354, 262] on div "close Indique cantidad de clientes 1 2 3 4 ó 5 TURISMO arrow_drop_down Todas la…" at bounding box center [764, 362] width 1528 height 634
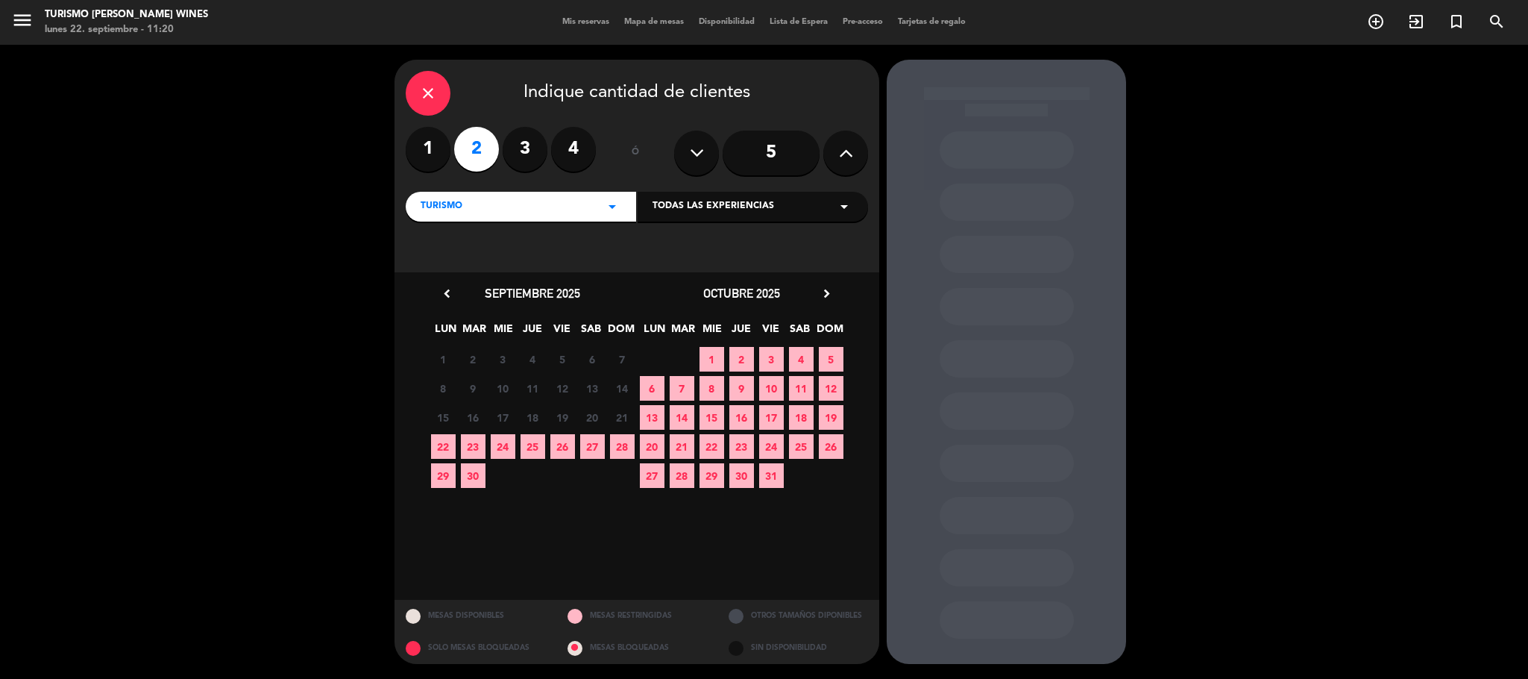
click at [825, 289] on icon "chevron_right" at bounding box center [827, 294] width 16 height 16
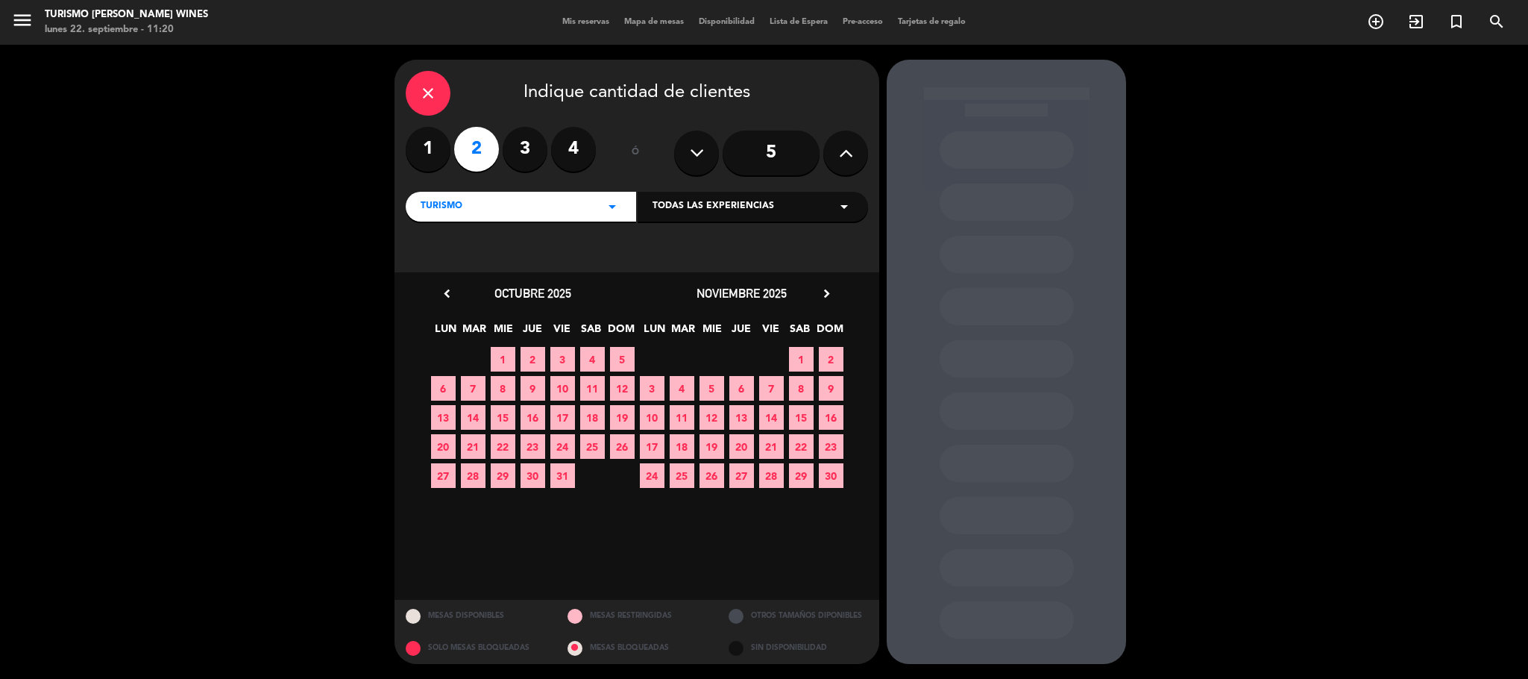
click at [656, 446] on span "17" at bounding box center [652, 446] width 25 height 25
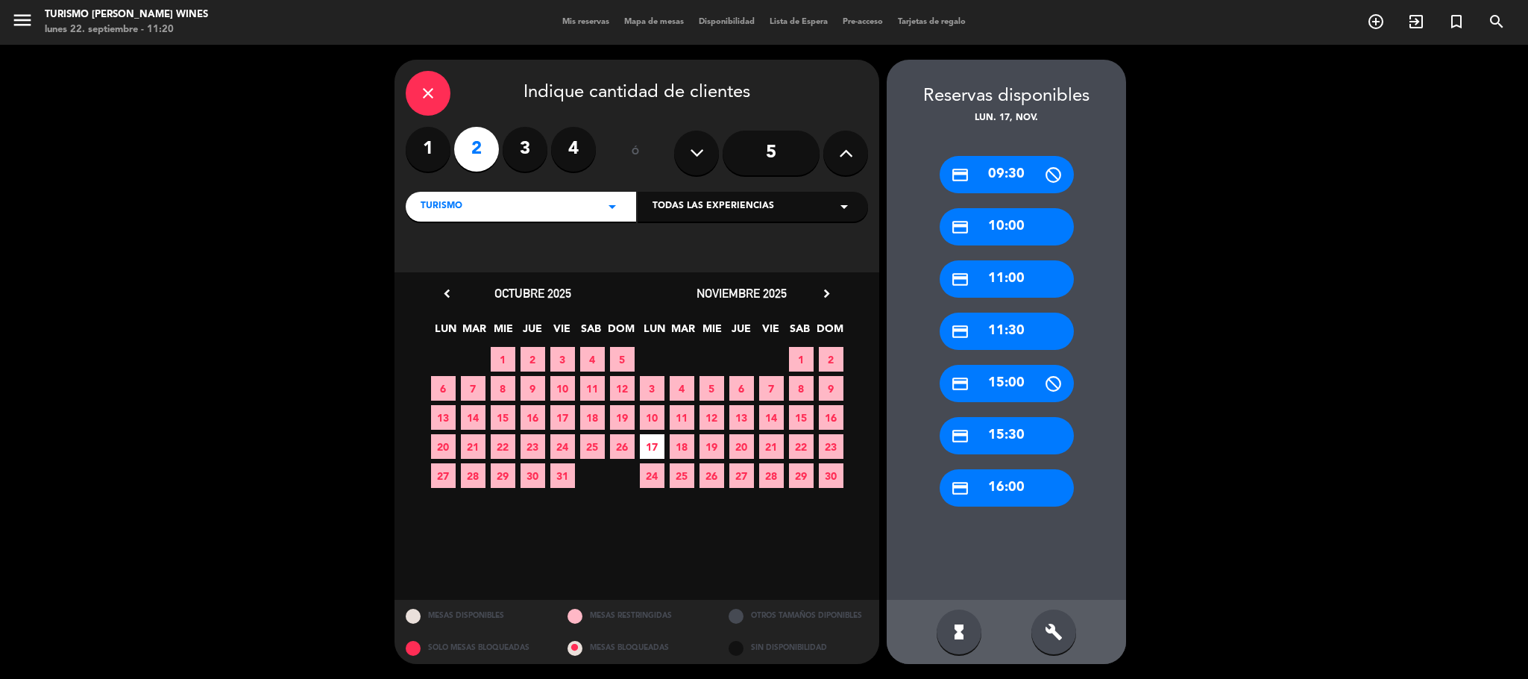
click at [1022, 267] on div "credit_card 11:00" at bounding box center [1007, 278] width 134 height 37
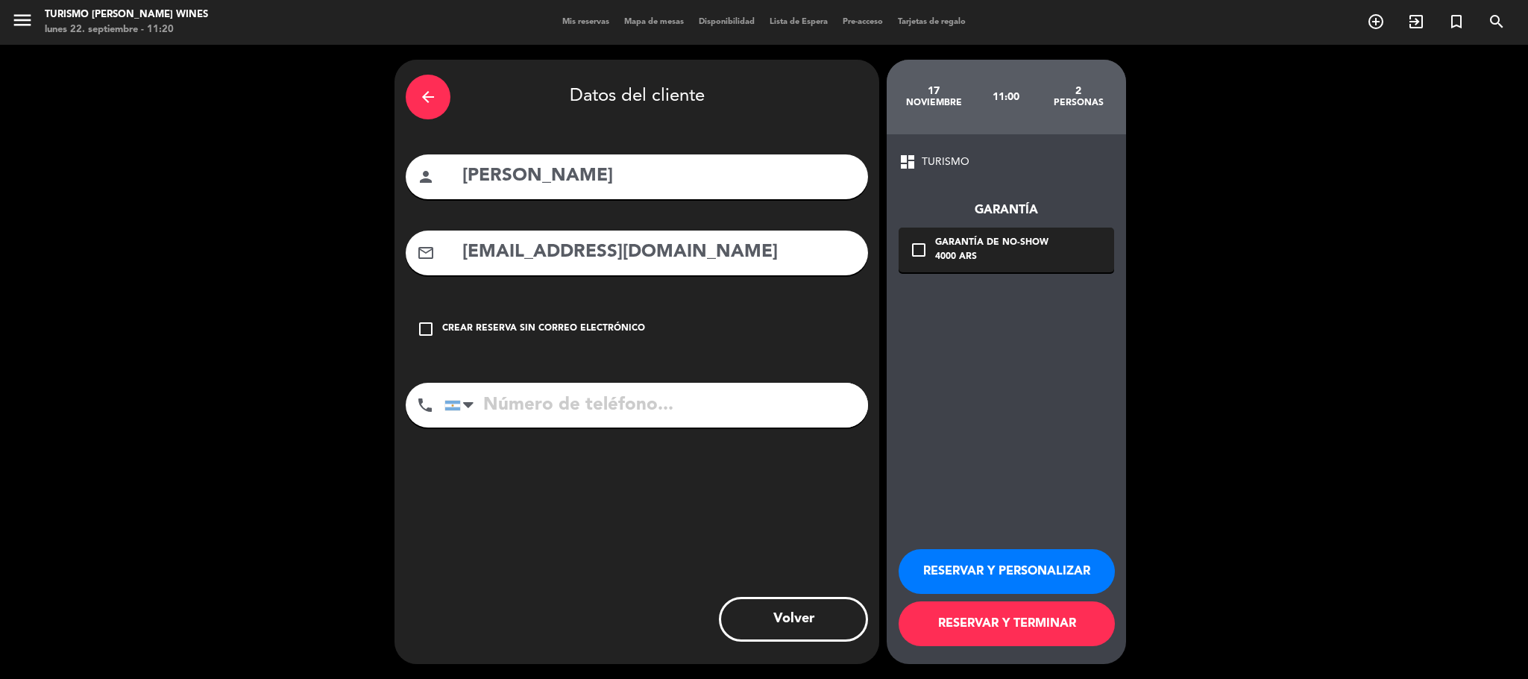
click at [1022, 248] on div "Garantía de no-show" at bounding box center [991, 243] width 113 height 15
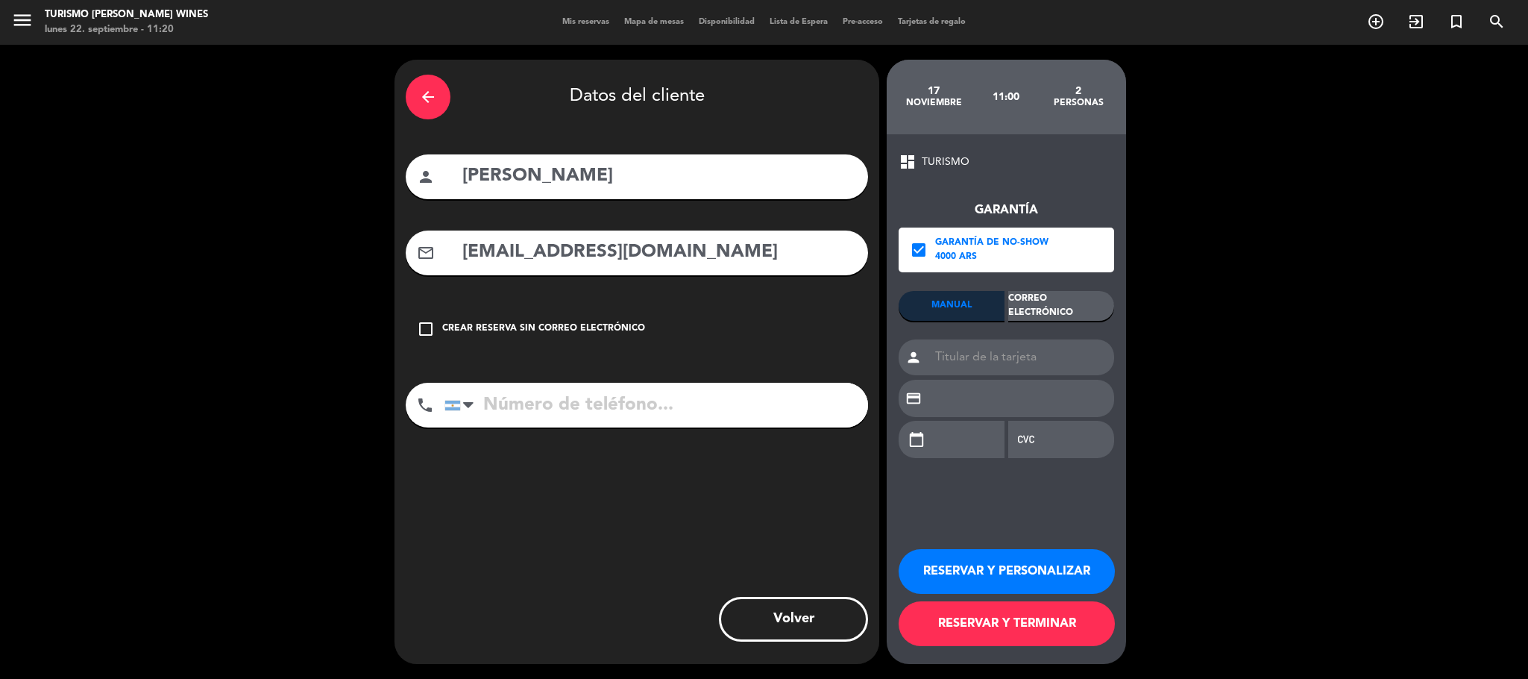
click at [1049, 306] on div "Correo Electrónico" at bounding box center [1061, 306] width 106 height 30
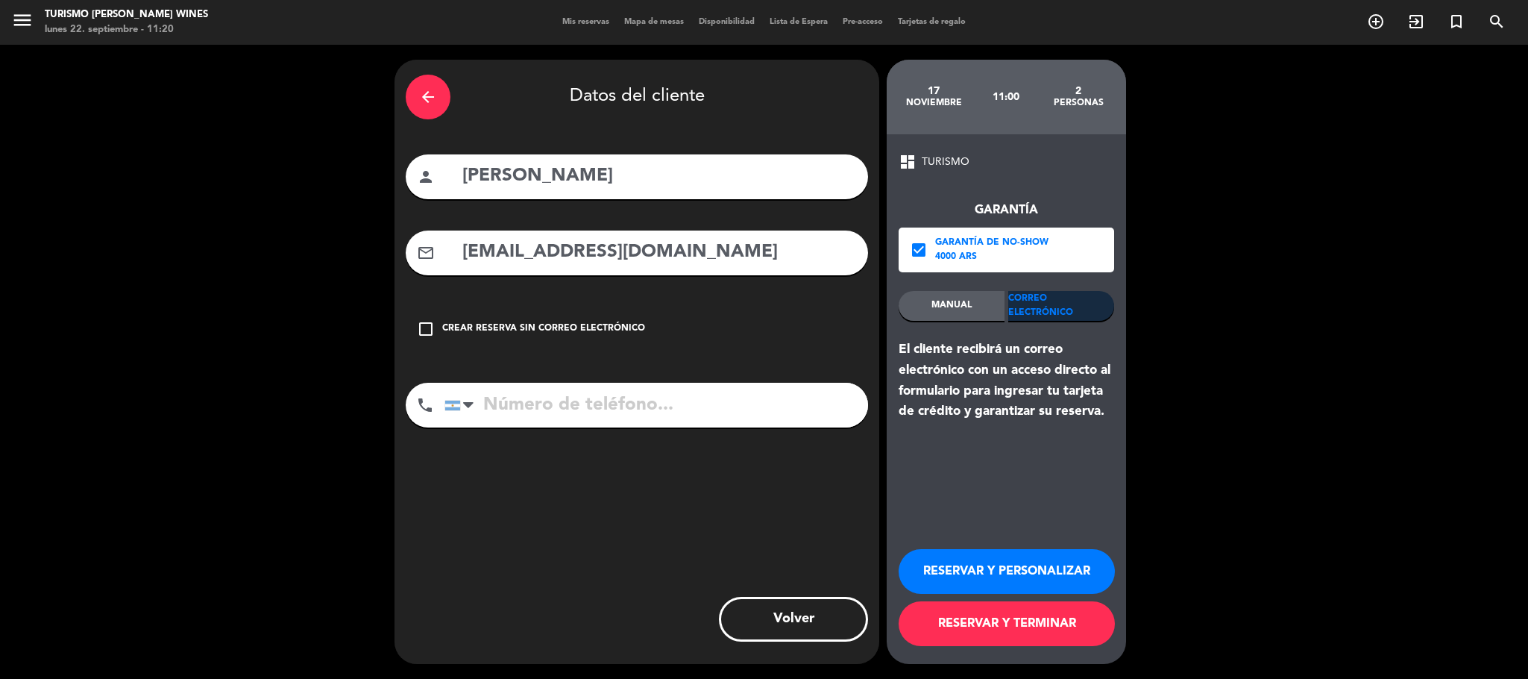
click at [918, 251] on icon "check_box" at bounding box center [919, 250] width 18 height 18
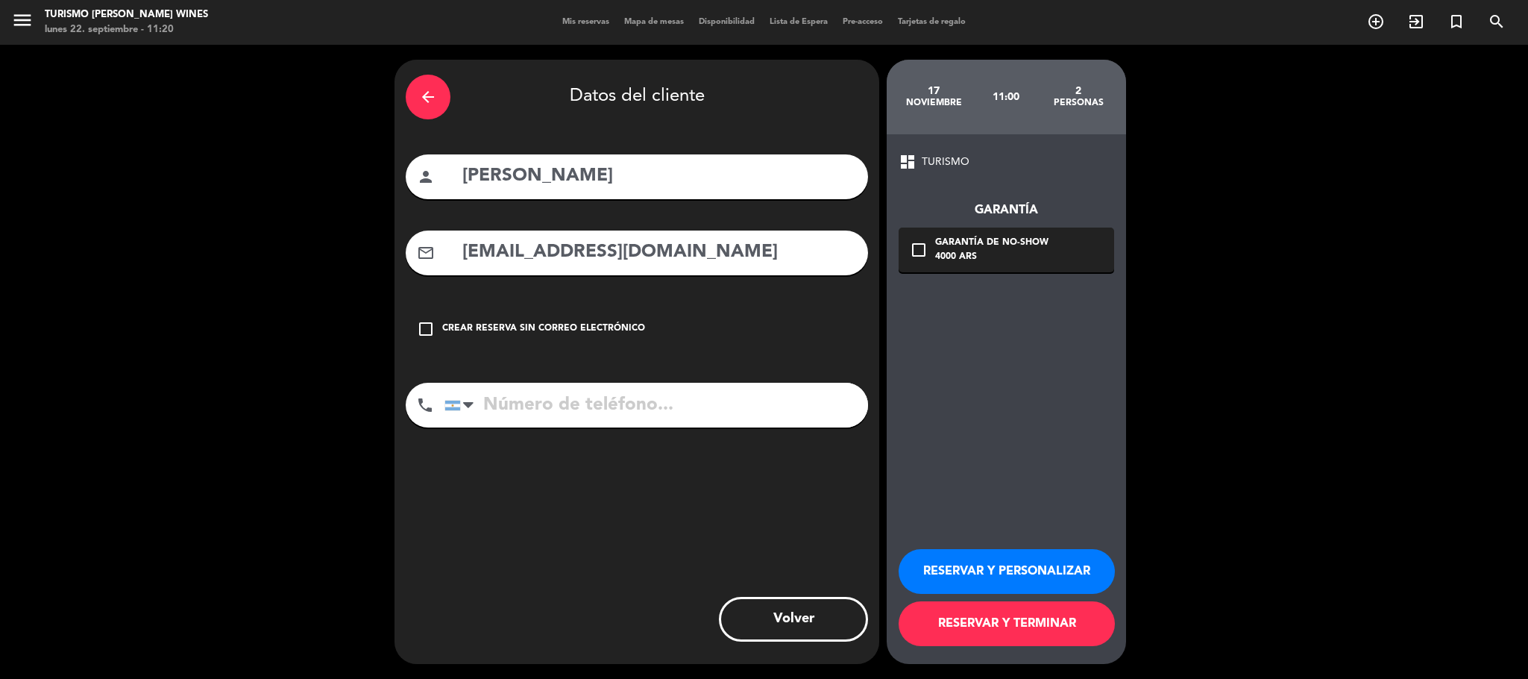
click at [993, 626] on button "RESERVAR Y TERMINAR" at bounding box center [1007, 623] width 216 height 45
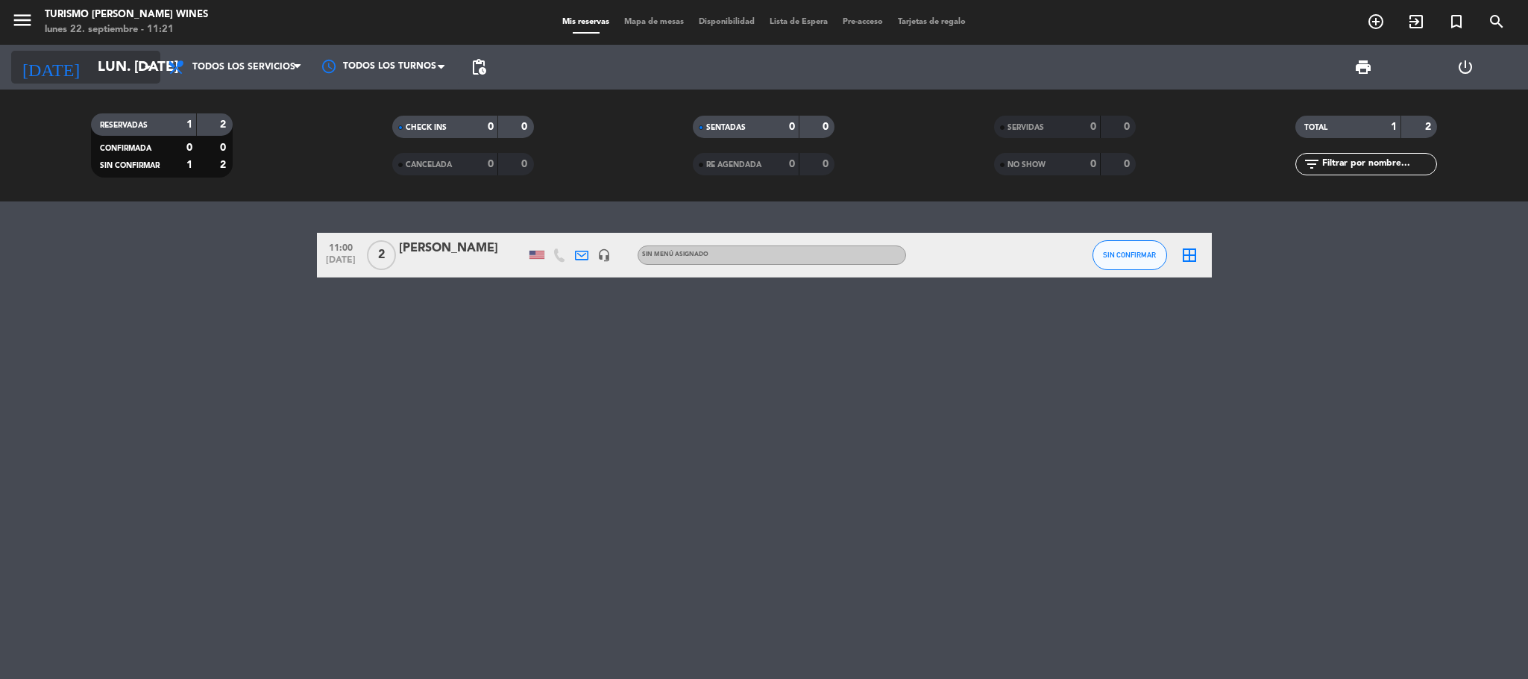
click at [90, 76] on input "lun. [DATE]" at bounding box center [180, 66] width 180 height 31
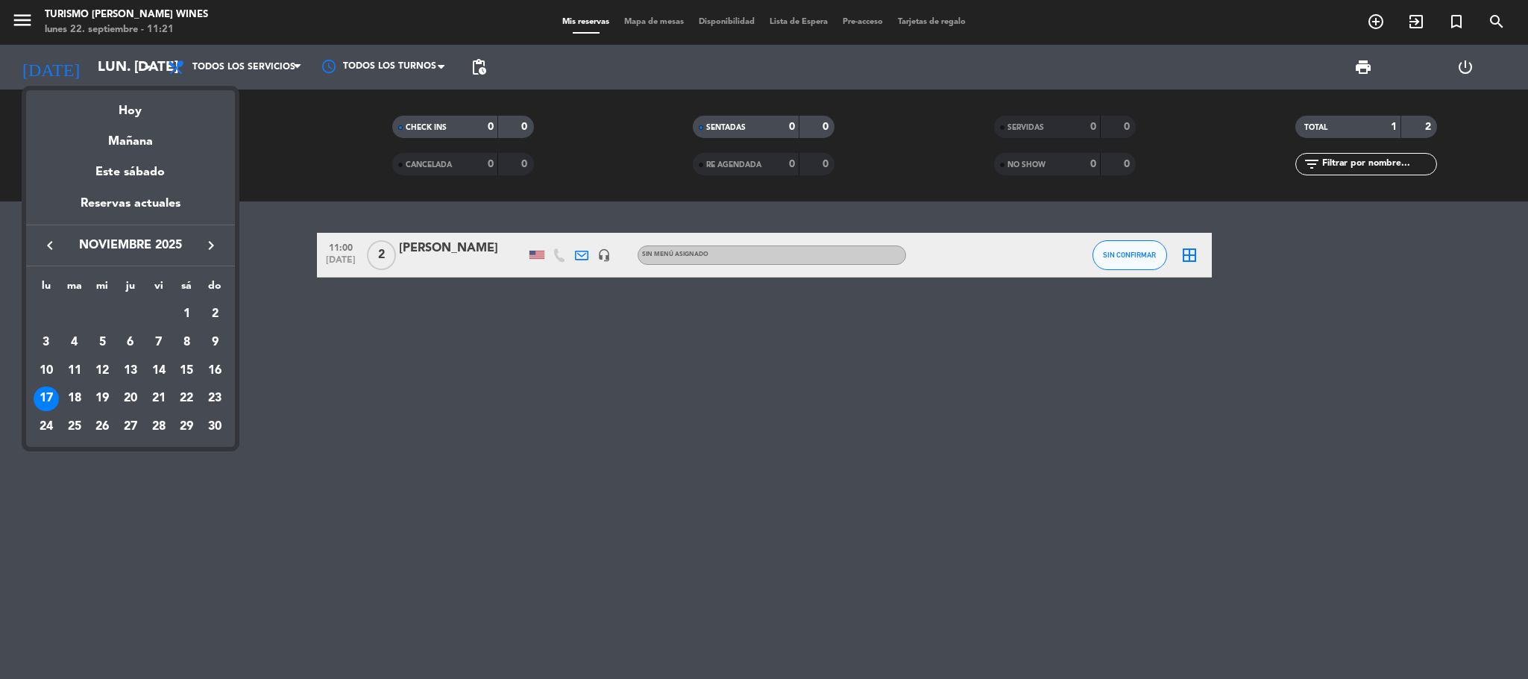
click at [47, 242] on icon "keyboard_arrow_left" at bounding box center [50, 245] width 18 height 18
click at [189, 331] on div "4" at bounding box center [186, 342] width 25 height 25
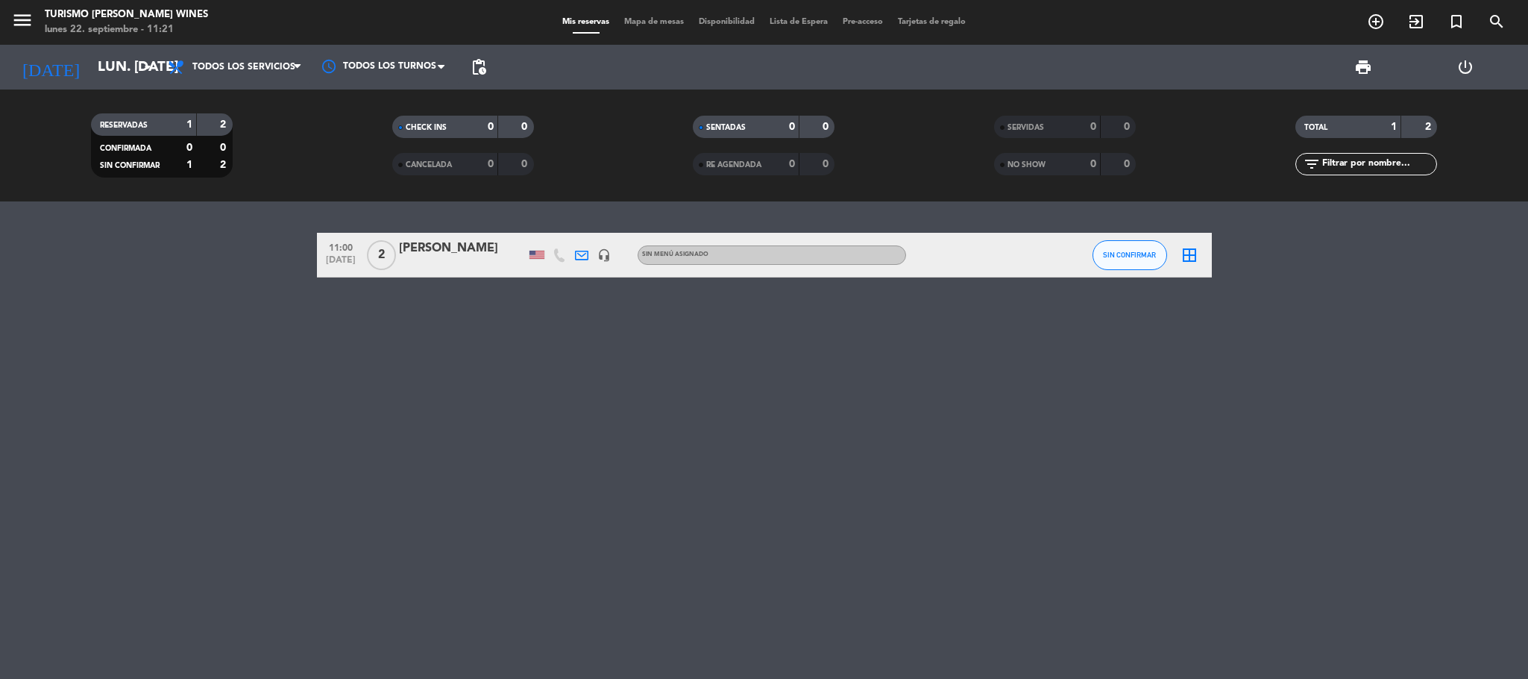
type input "sáb. [DATE]"
click at [27, 21] on icon "menu" at bounding box center [22, 20] width 22 height 22
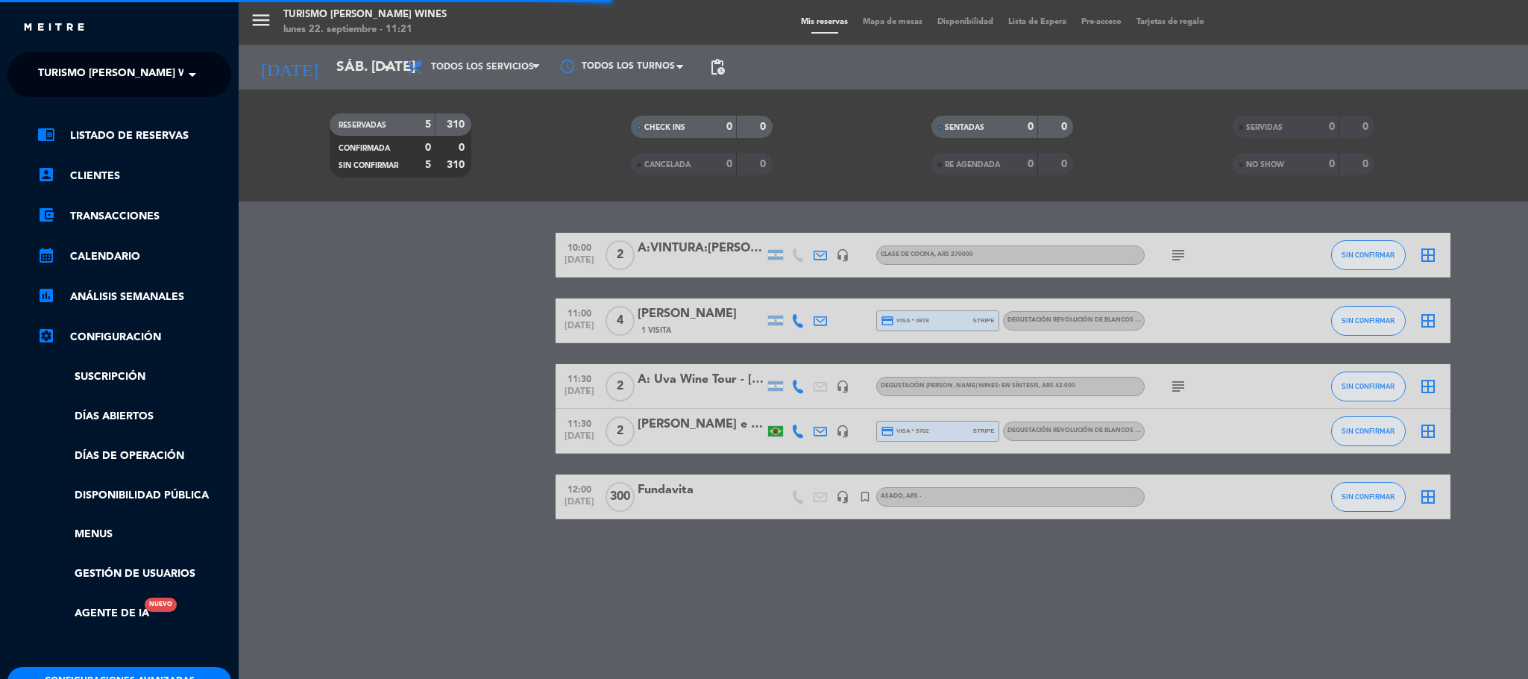
click at [135, 75] on span "Turismo [PERSON_NAME] Wines" at bounding box center [125, 74] width 174 height 31
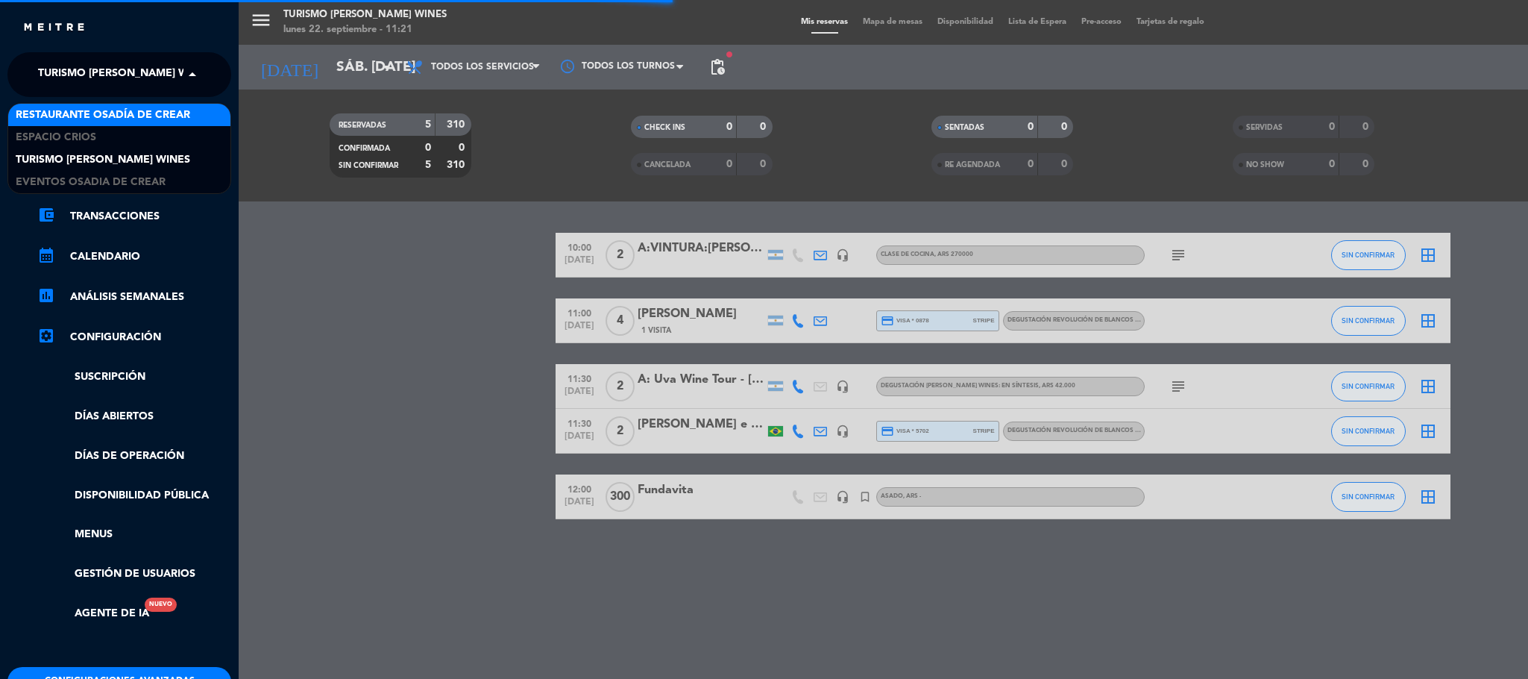
click at [76, 108] on span "Restaurante Osadía de Crear" at bounding box center [103, 115] width 174 height 17
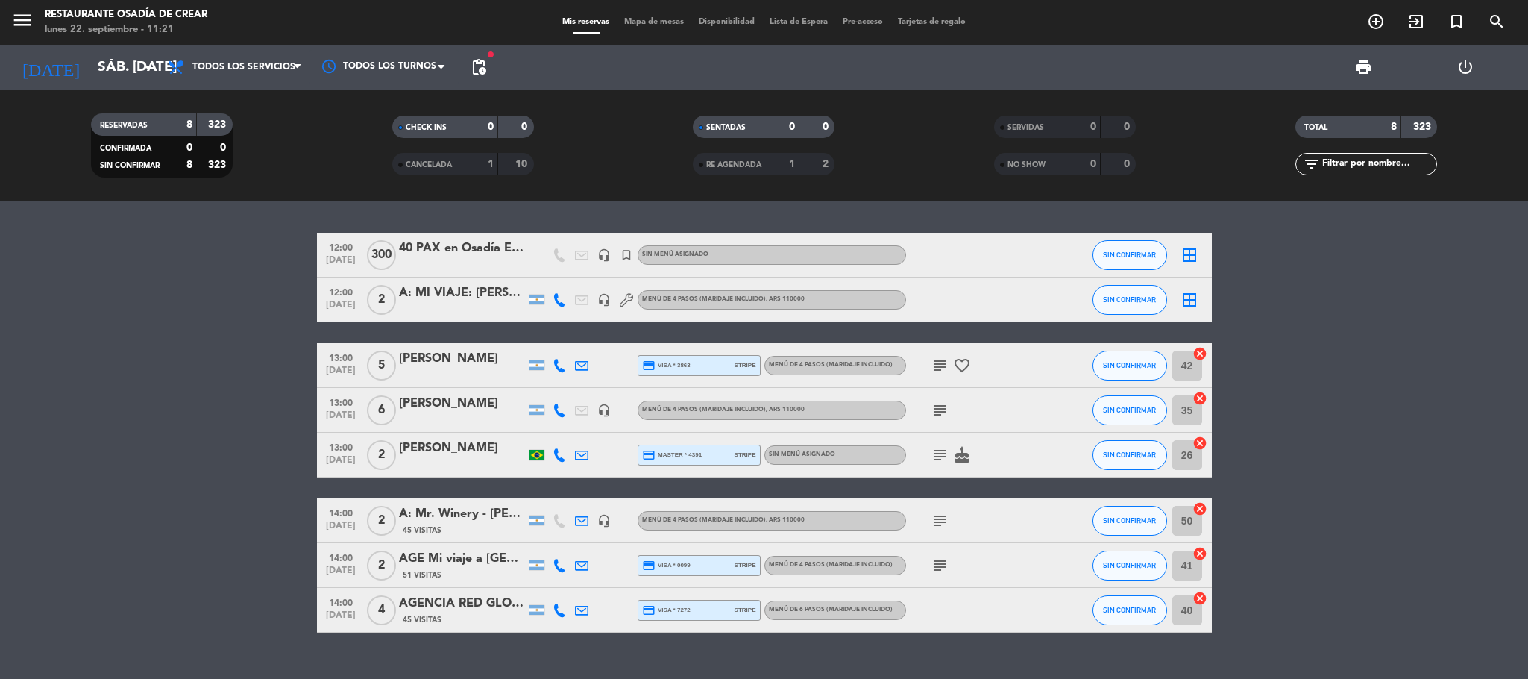
click at [461, 517] on div "A: Mr. Winery - [PERSON_NAME] [PERSON_NAME]" at bounding box center [462, 513] width 127 height 19
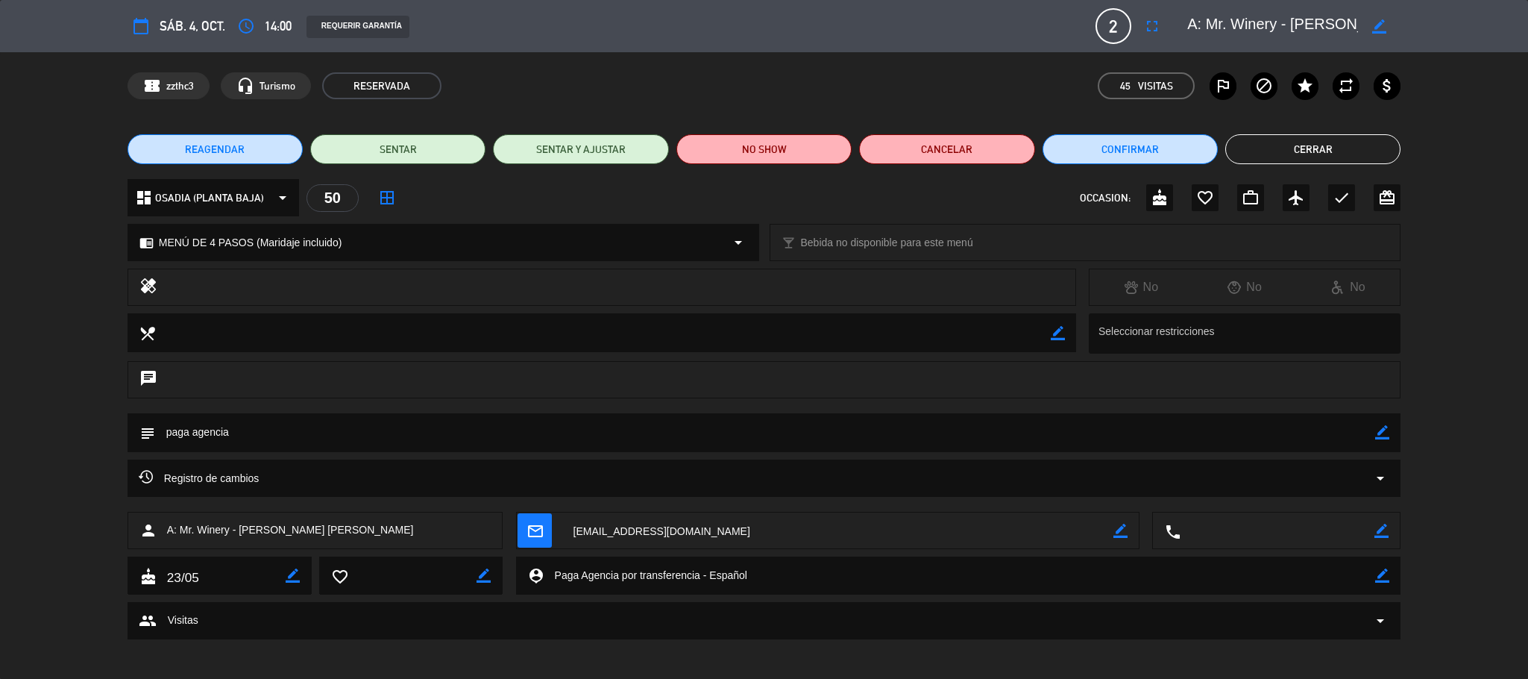
click at [1389, 439] on icon "border_color" at bounding box center [1382, 432] width 14 height 14
type textarea "paga agencia - no comen pescas ni [PERSON_NAME] de mar"
click at [1407, 425] on div "subject" at bounding box center [764, 436] width 1528 height 46
click at [1390, 428] on div "subject" at bounding box center [765, 432] width 1274 height 39
click at [1390, 419] on div "subject" at bounding box center [765, 432] width 1274 height 39
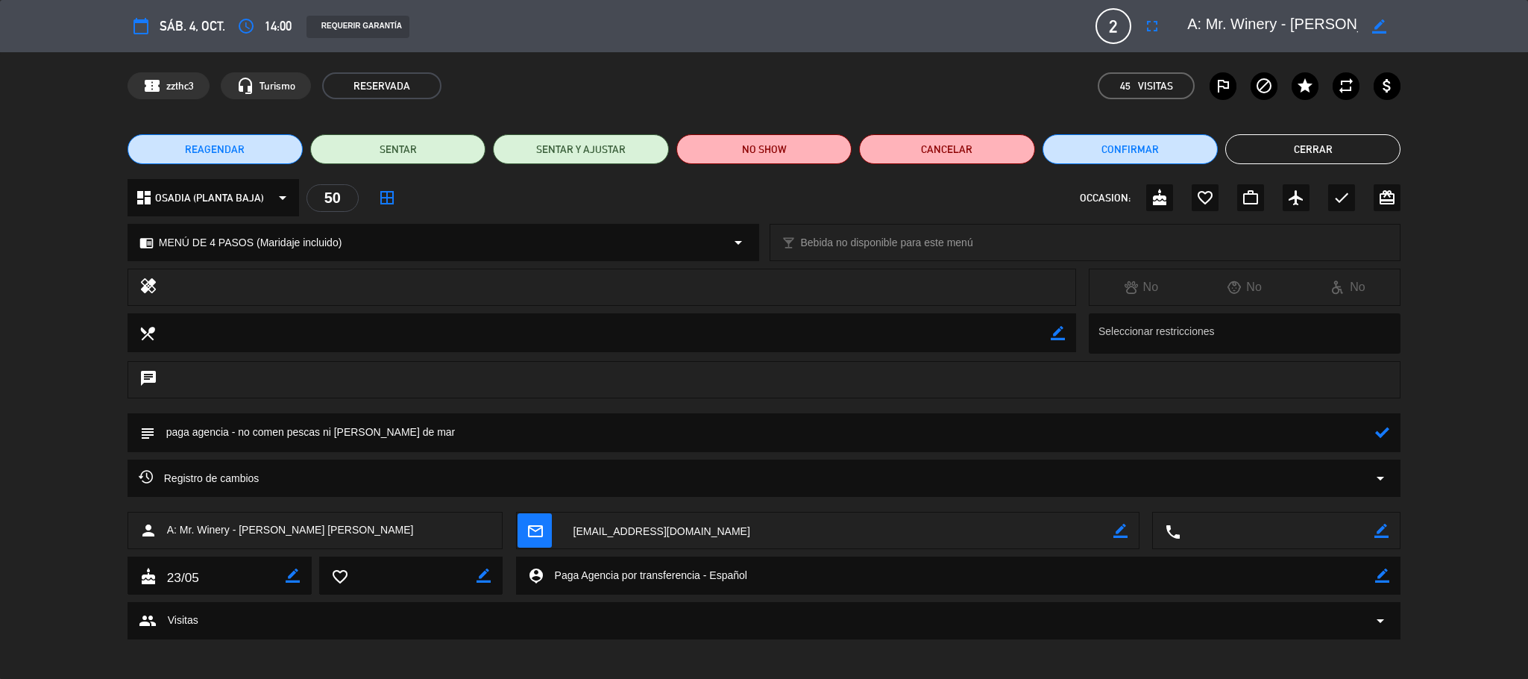
click at [1381, 427] on icon at bounding box center [1382, 432] width 14 height 14
click at [1318, 154] on button "Cerrar" at bounding box center [1312, 149] width 175 height 30
